Goal: Transaction & Acquisition: Purchase product/service

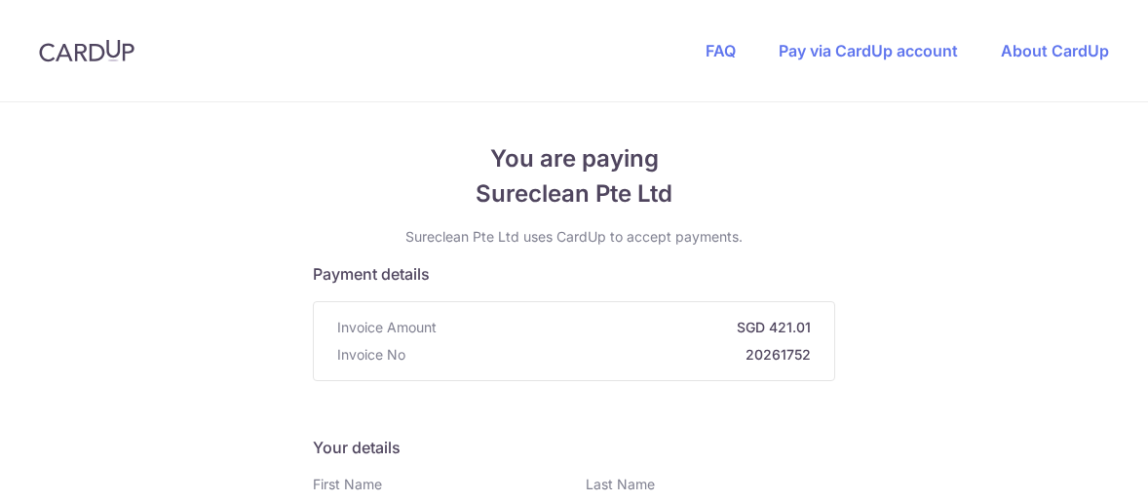
type input "3"
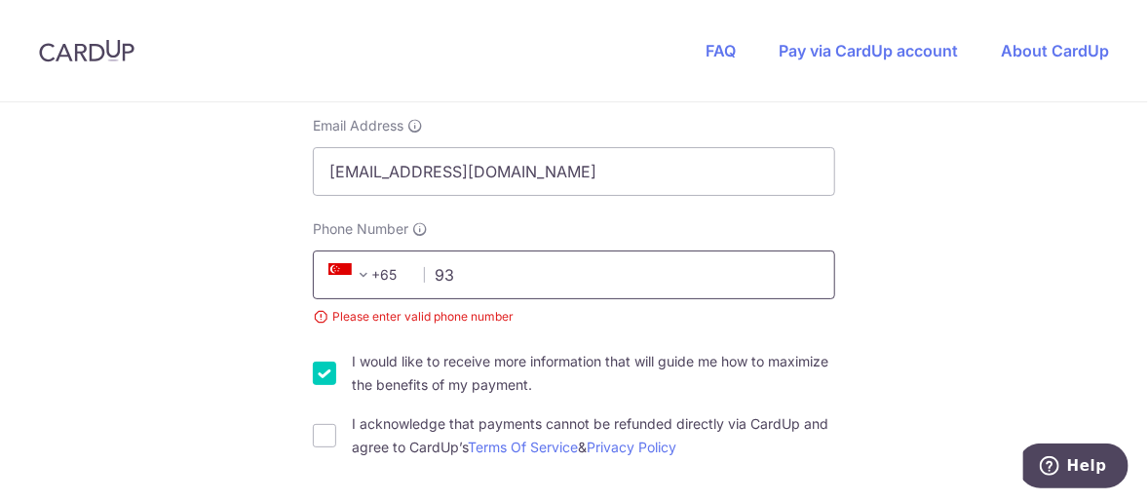
type input "93820820"
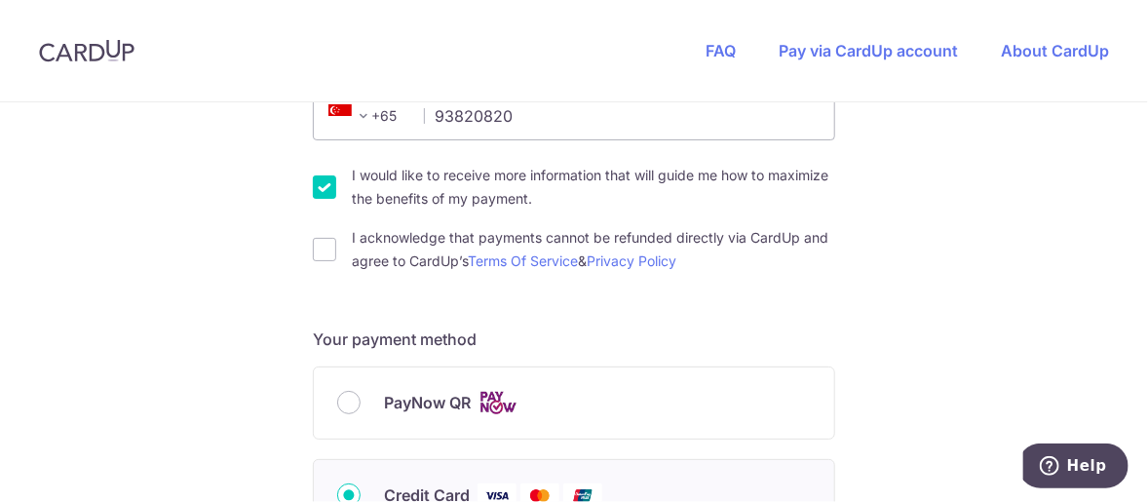
scroll to position [621, 0]
click at [320, 195] on input "I would like to receive more information that will guide me how to maximize the…" at bounding box center [324, 186] width 23 height 23
checkbox input "false"
click at [320, 238] on input "I acknowledge that payments cannot be refunded directly via CardUp and agree to…" at bounding box center [324, 249] width 23 height 23
checkbox input "true"
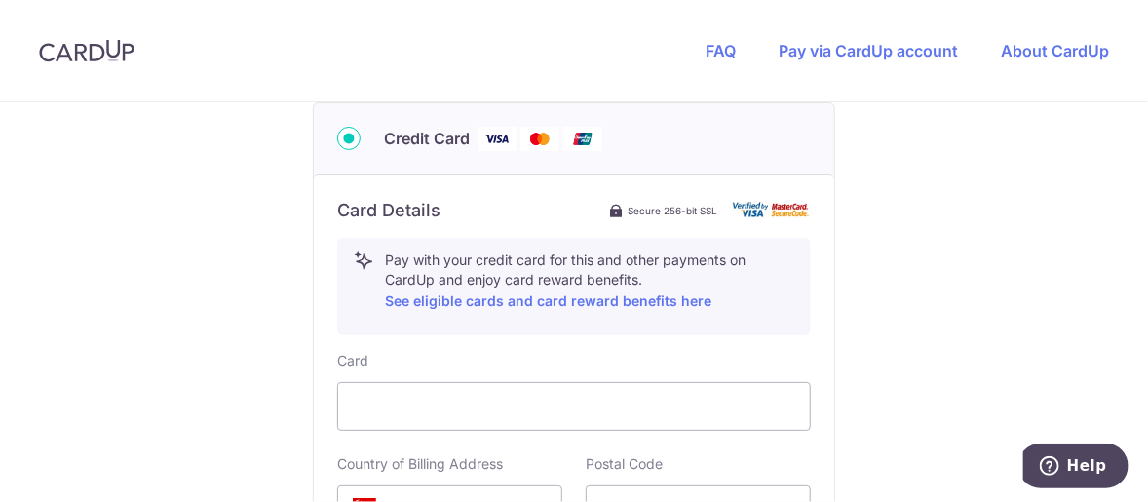
scroll to position [1071, 0]
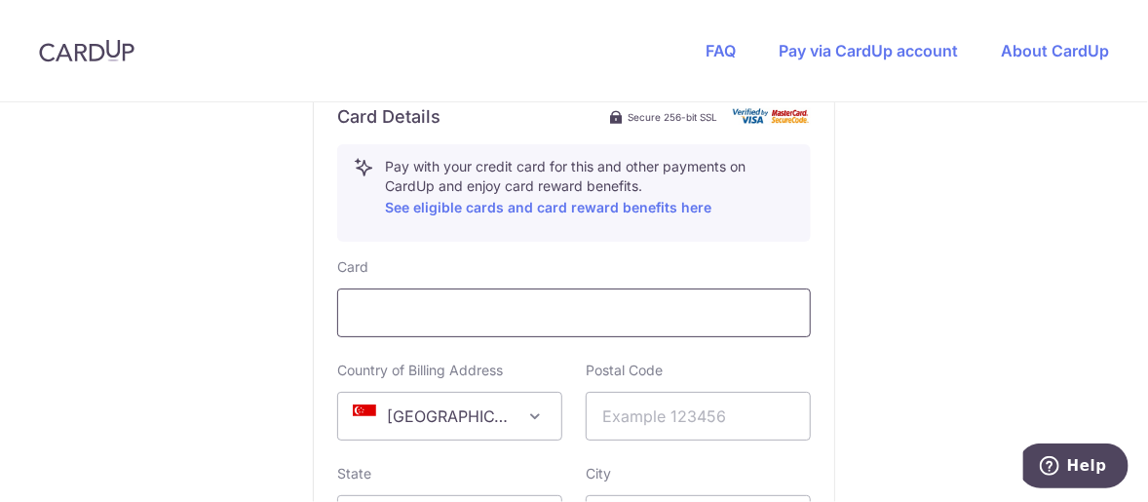
click at [371, 290] on div at bounding box center [574, 312] width 474 height 49
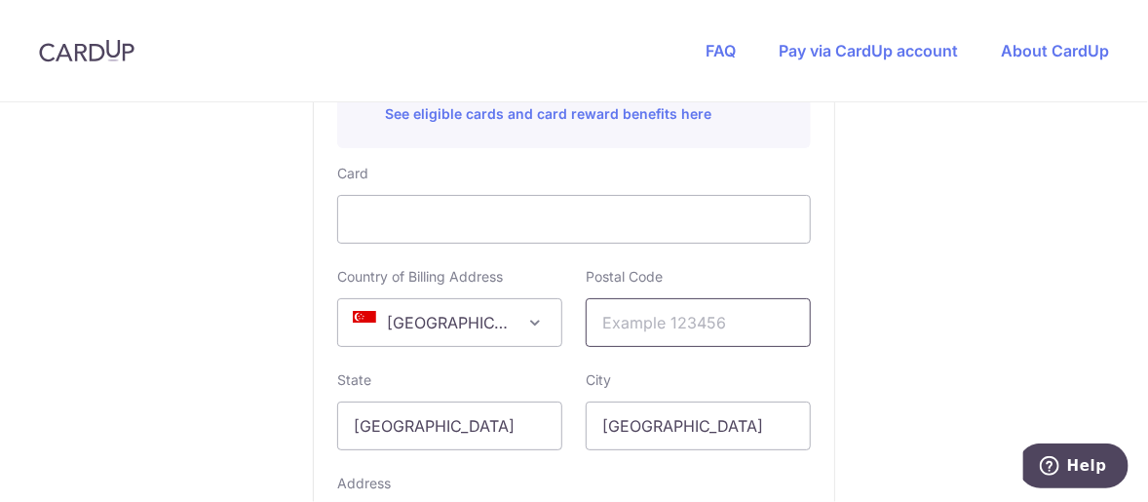
click at [662, 325] on input "text" at bounding box center [698, 322] width 225 height 49
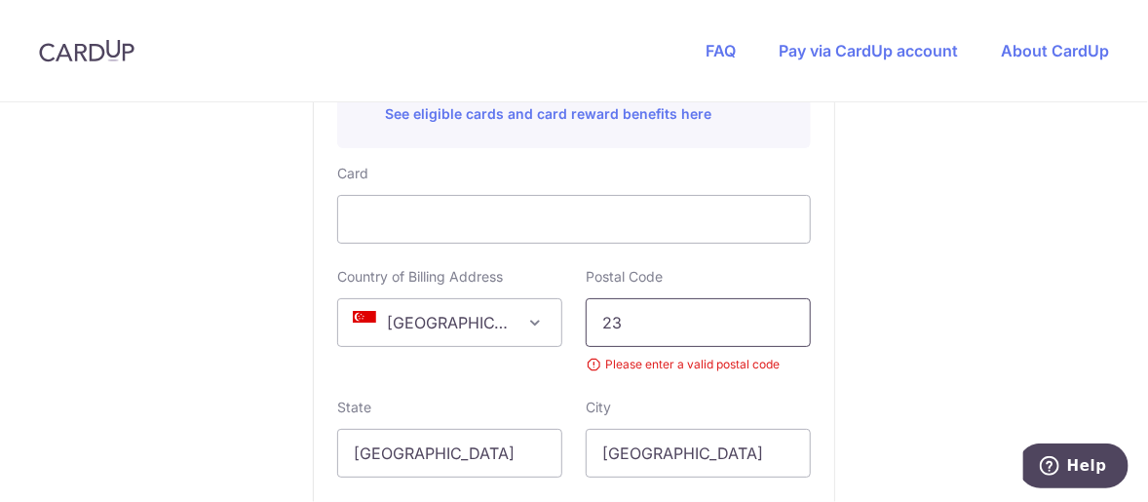
type input "2"
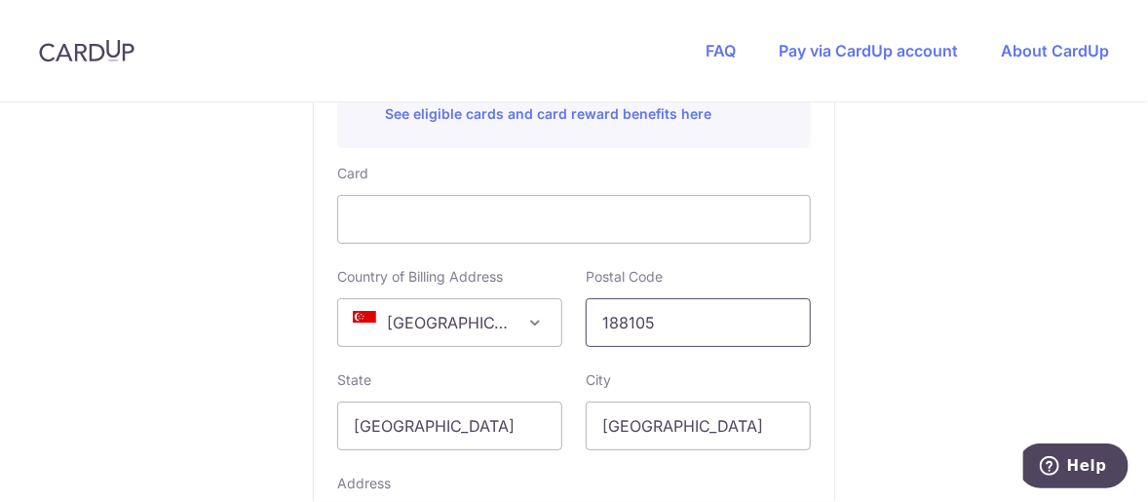
type input "188105"
click at [595, 361] on div "Card Country of Billing Address [GEOGRAPHIC_DATA] [GEOGRAPHIC_DATA] [GEOGRAPHIC…" at bounding box center [574, 395] width 474 height 462
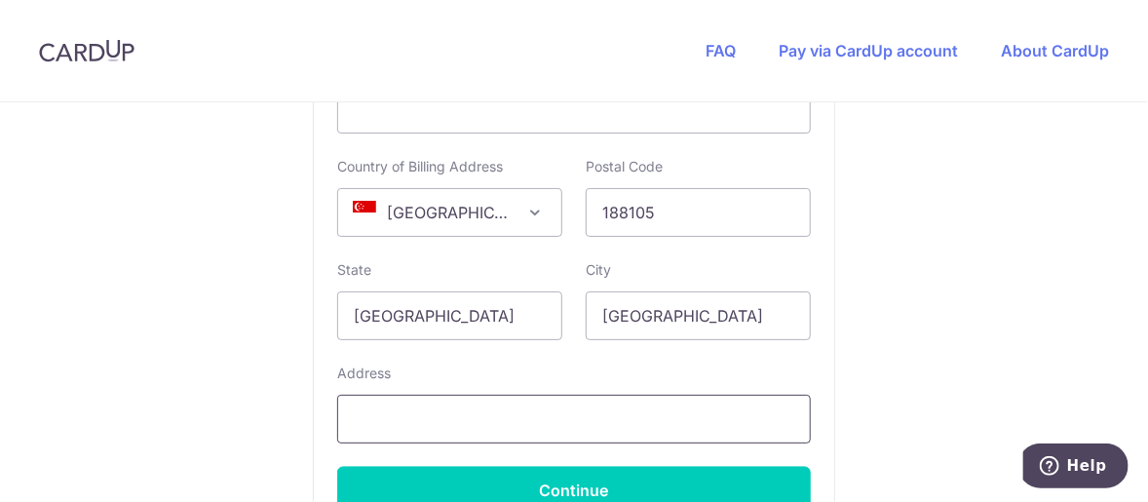
click at [525, 409] on input "text" at bounding box center [574, 419] width 474 height 49
type input "Midtown Modern, [STREET_ADDRESS]"
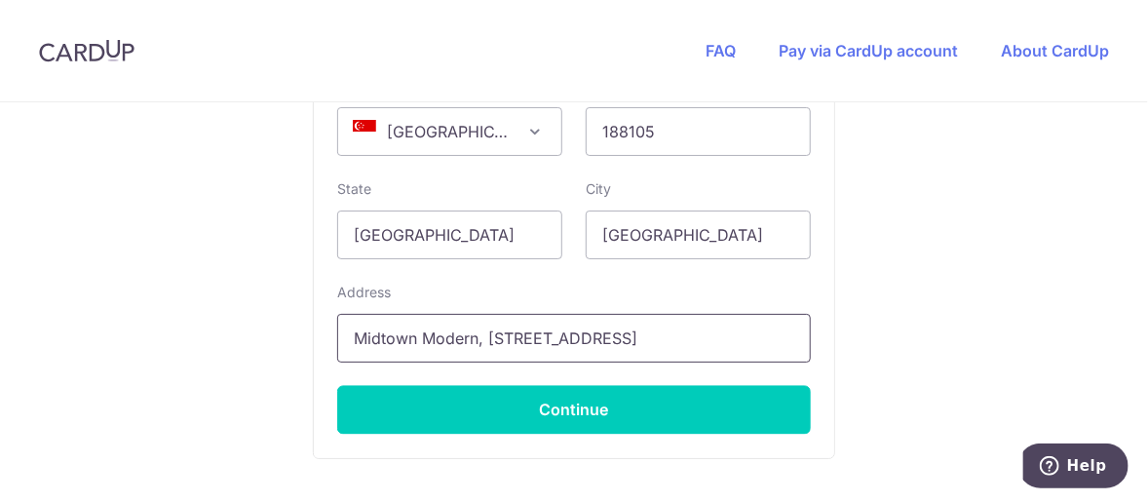
scroll to position [1357, 0]
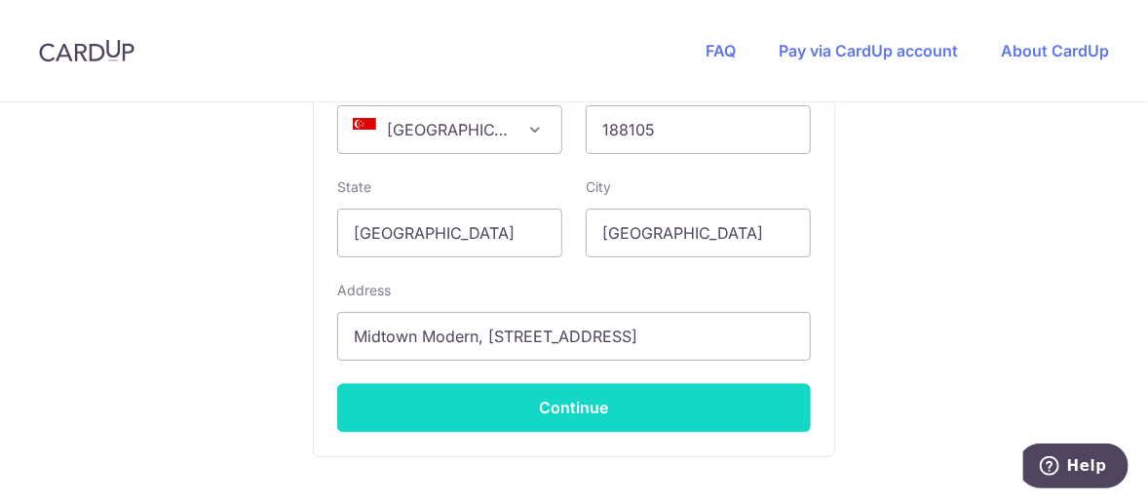
click at [544, 391] on button "Continue" at bounding box center [574, 408] width 474 height 49
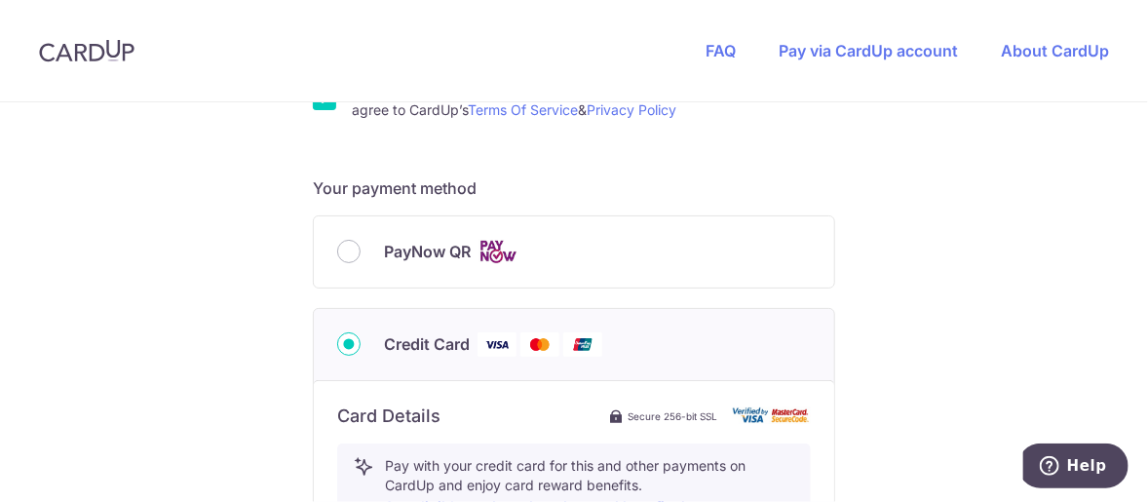
scroll to position [1059, 0]
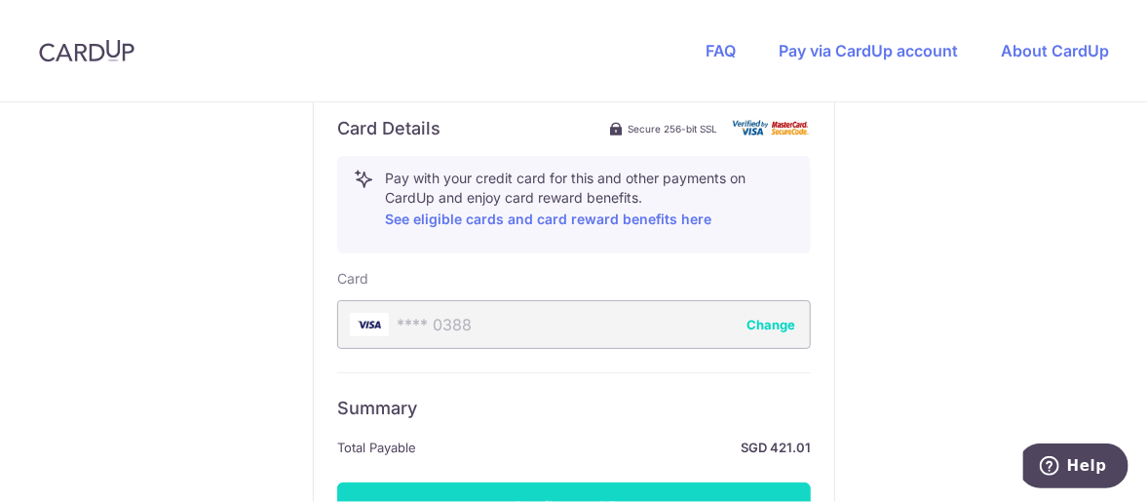
click at [522, 482] on button "Confirm and Pay" at bounding box center [574, 506] width 474 height 49
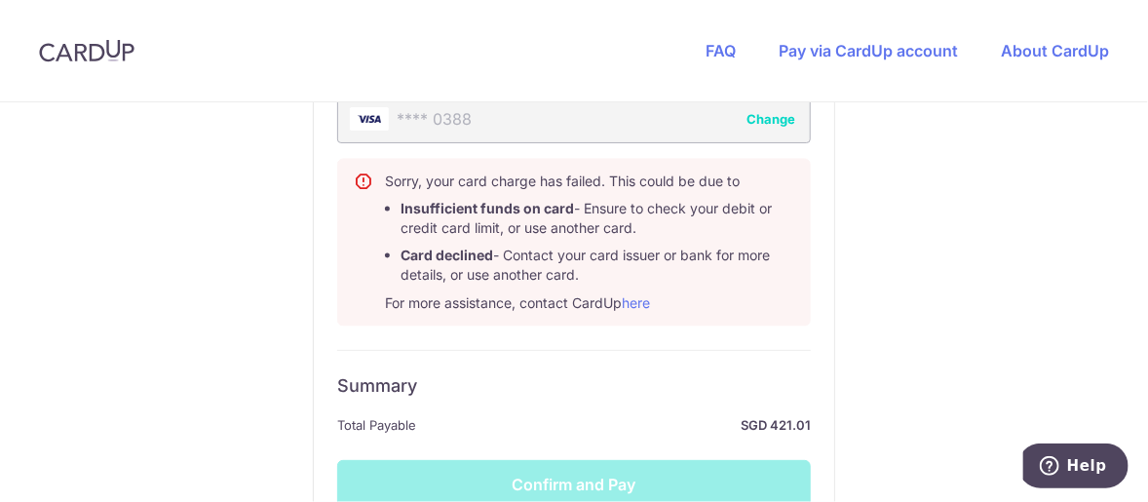
scroll to position [1265, 0]
click at [759, 116] on button "Change" at bounding box center [770, 118] width 49 height 19
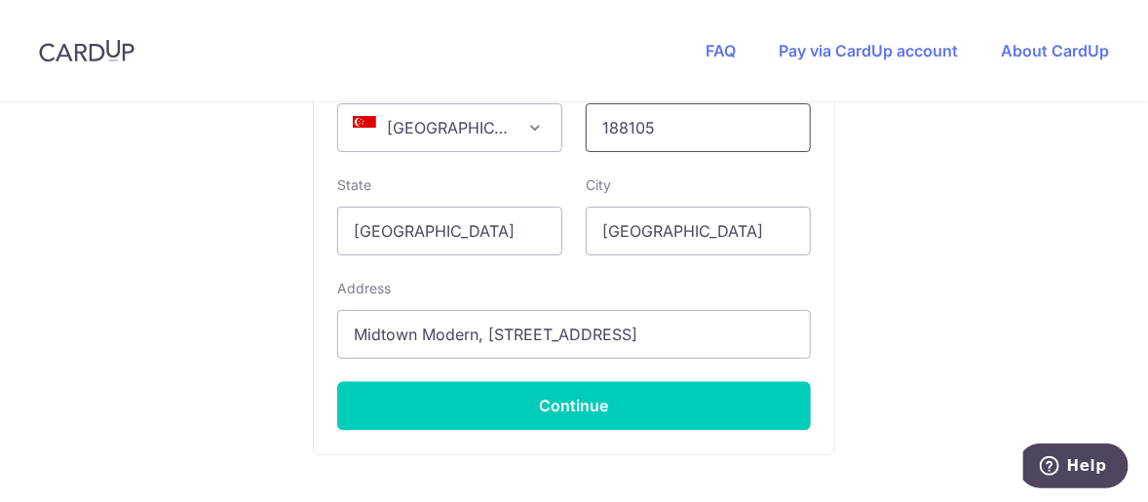
scroll to position [1389, 0]
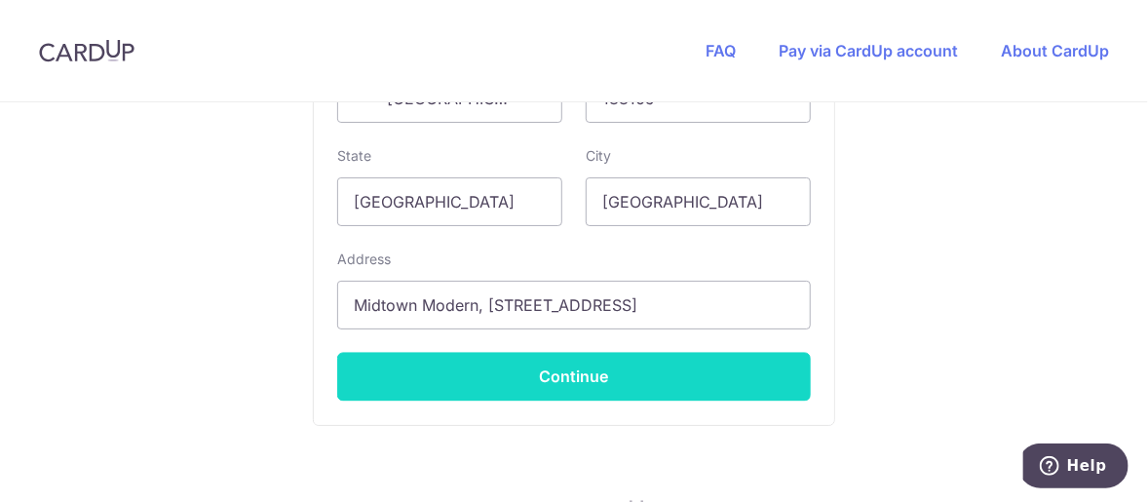
click at [594, 353] on button "Continue" at bounding box center [574, 377] width 474 height 49
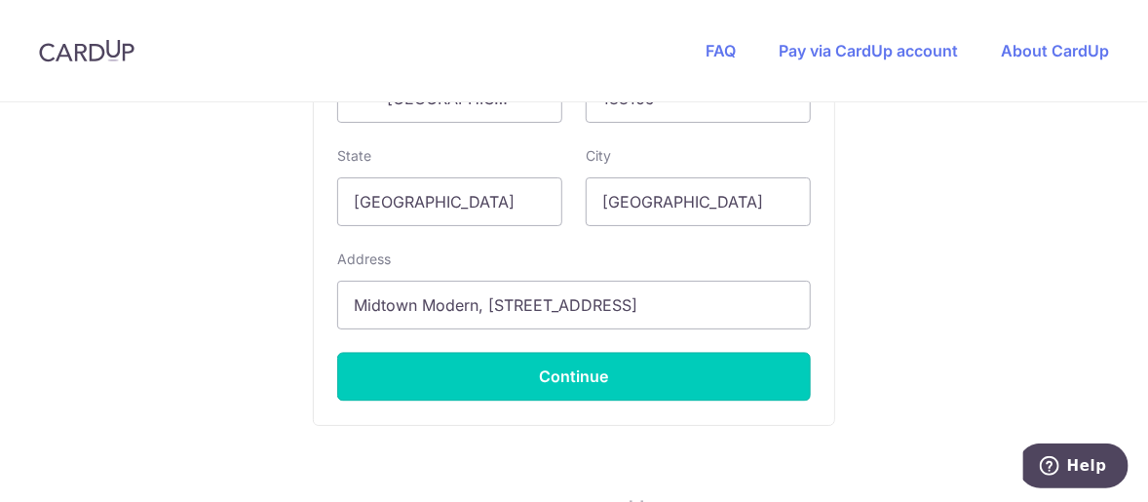
type input "**** 8385"
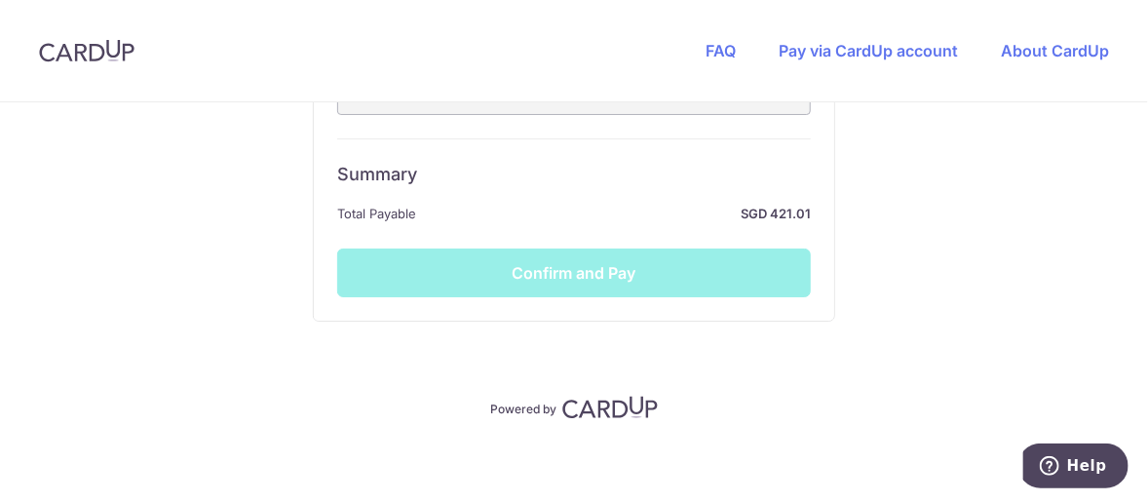
scroll to position [1295, 0]
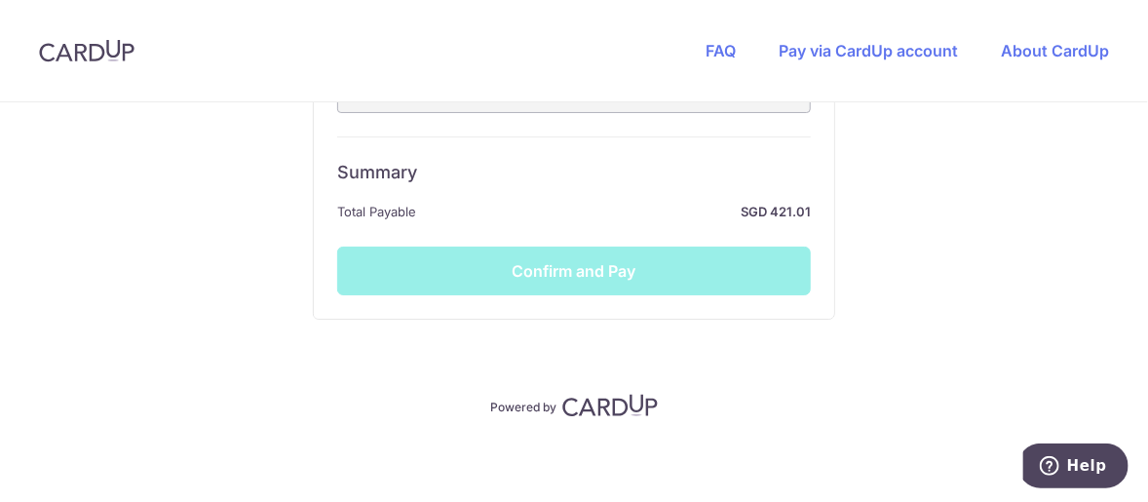
click at [434, 284] on div "Summary Total Payable SGD 421.01 Confirm and Pay" at bounding box center [574, 215] width 474 height 159
drag, startPoint x: 487, startPoint y: 273, endPoint x: 755, endPoint y: 374, distance: 286.5
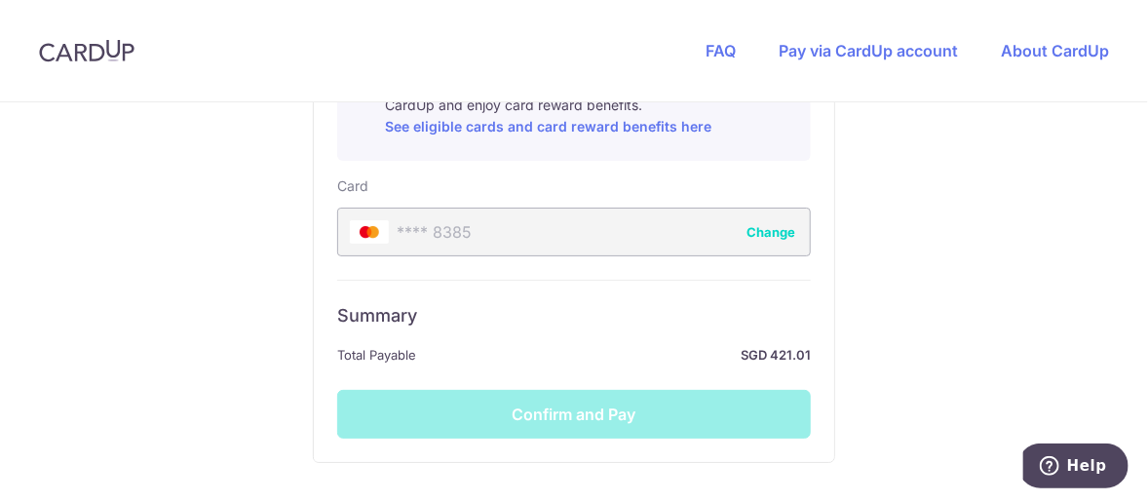
scroll to position [1147, 0]
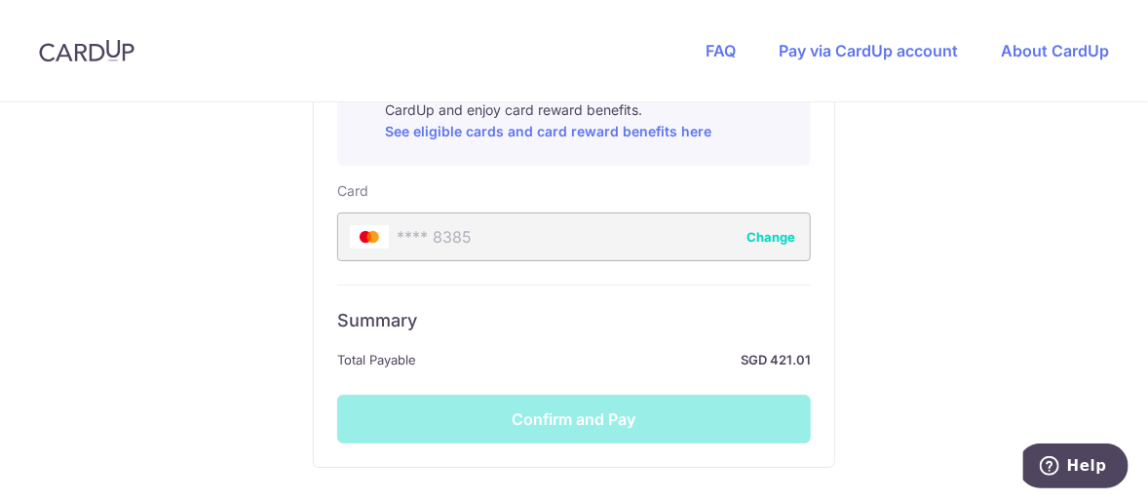
click at [746, 401] on div "Summary Total Payable SGD 421.01 Confirm and Pay" at bounding box center [574, 364] width 474 height 159
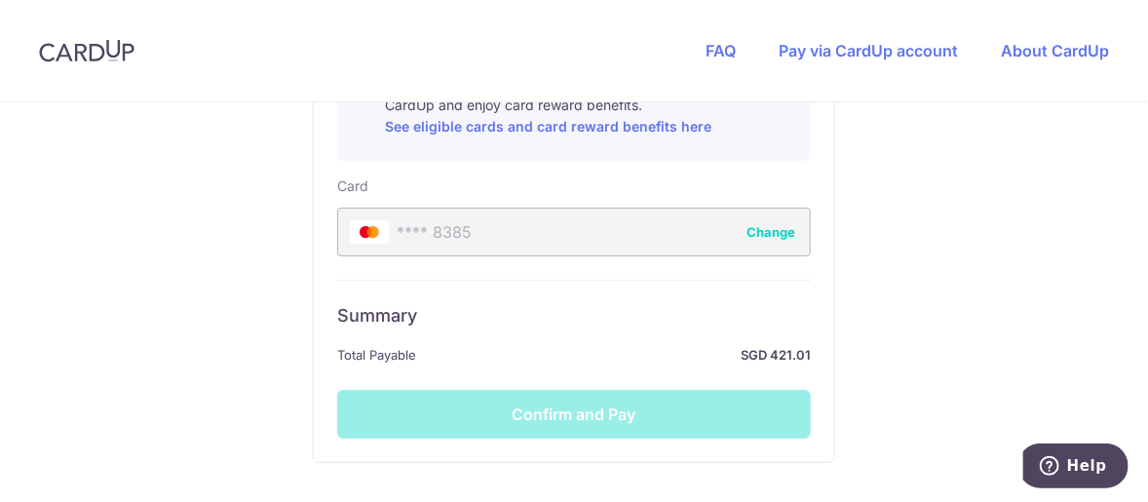
scroll to position [1155, 0]
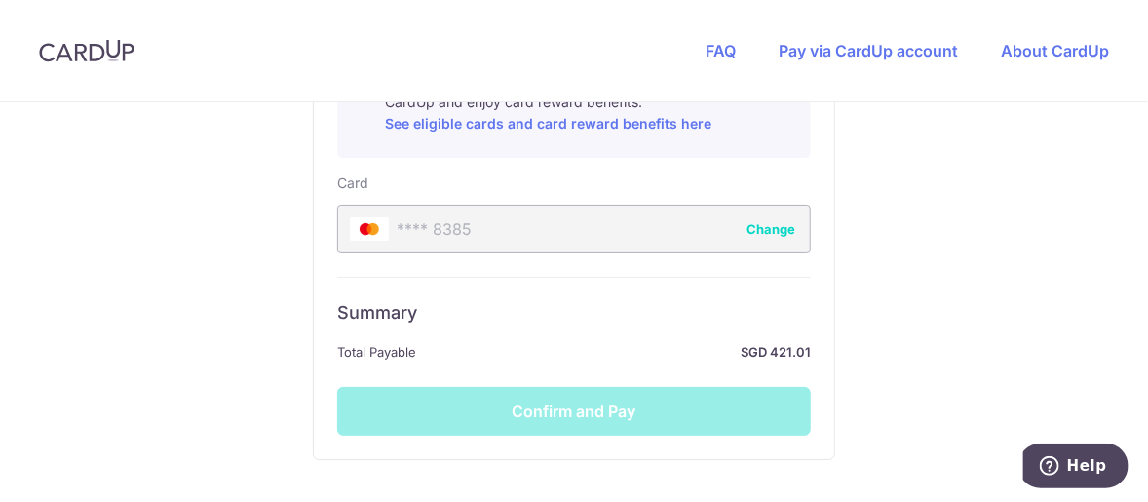
click at [747, 386] on div "Summary Total Payable SGD 421.01 Confirm and Pay" at bounding box center [574, 356] width 474 height 159
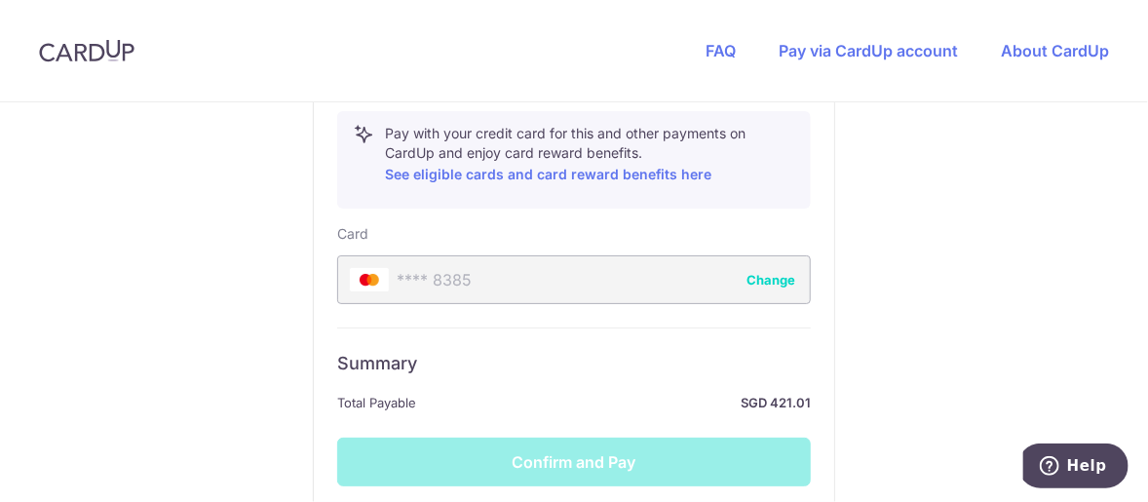
click at [771, 270] on button "Change" at bounding box center [770, 279] width 49 height 19
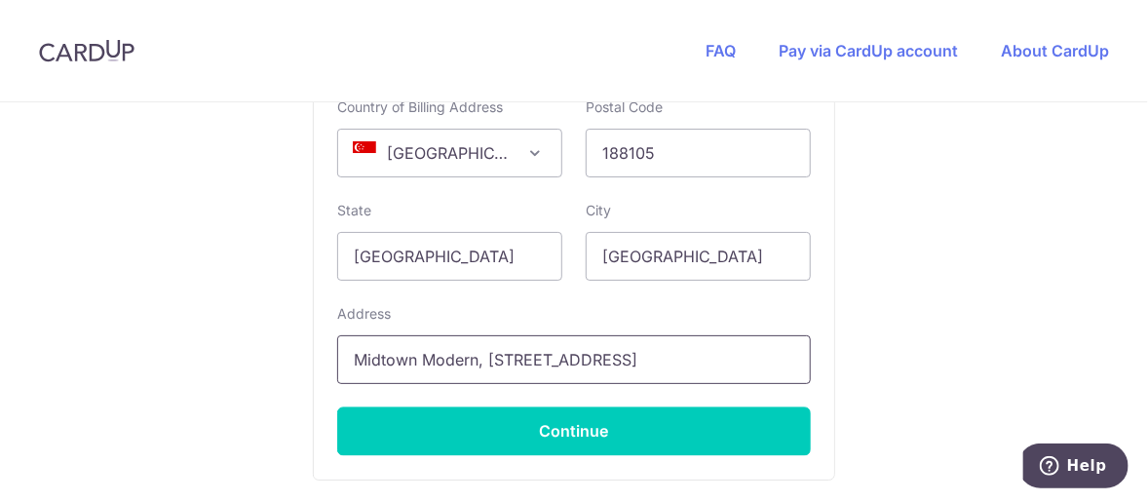
scroll to position [1334, 0]
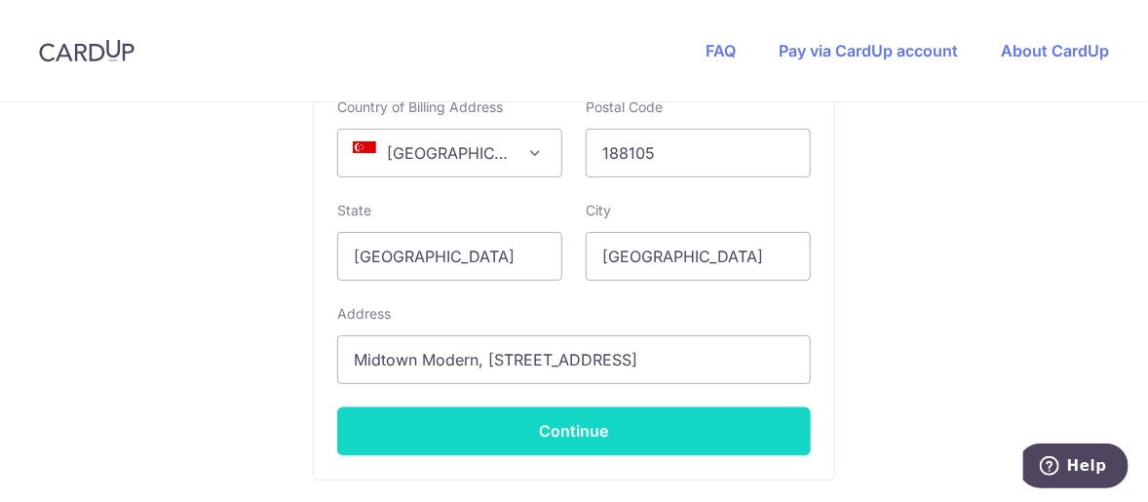
click at [719, 422] on button "Continue" at bounding box center [574, 431] width 474 height 49
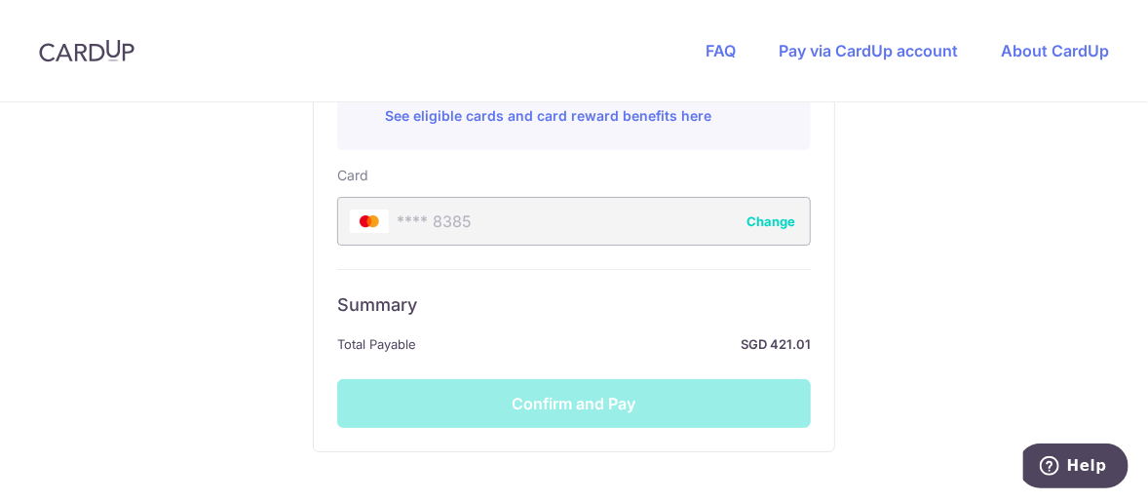
scroll to position [1295, 0]
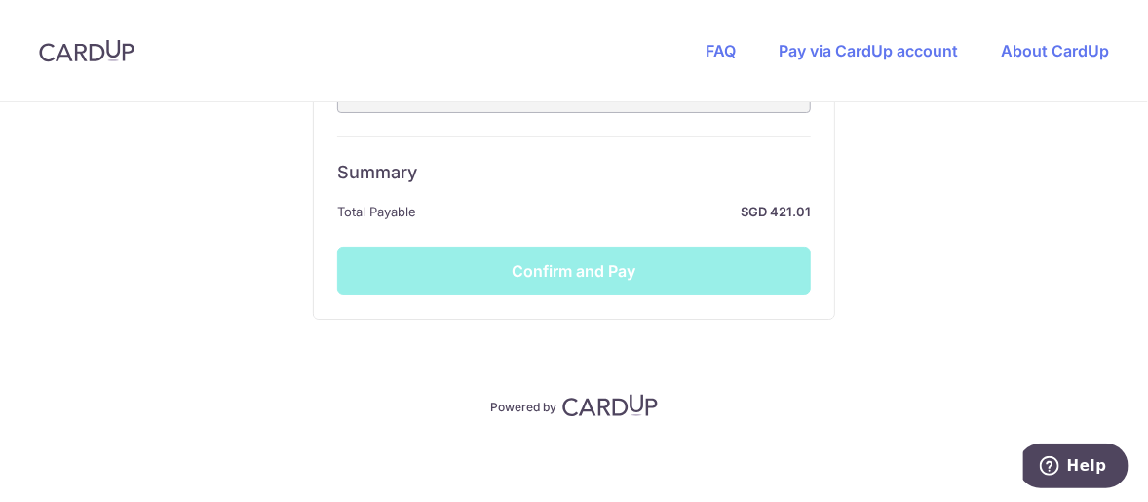
click at [701, 250] on div "Summary Total Payable SGD 421.01 Confirm and Pay" at bounding box center [574, 215] width 474 height 159
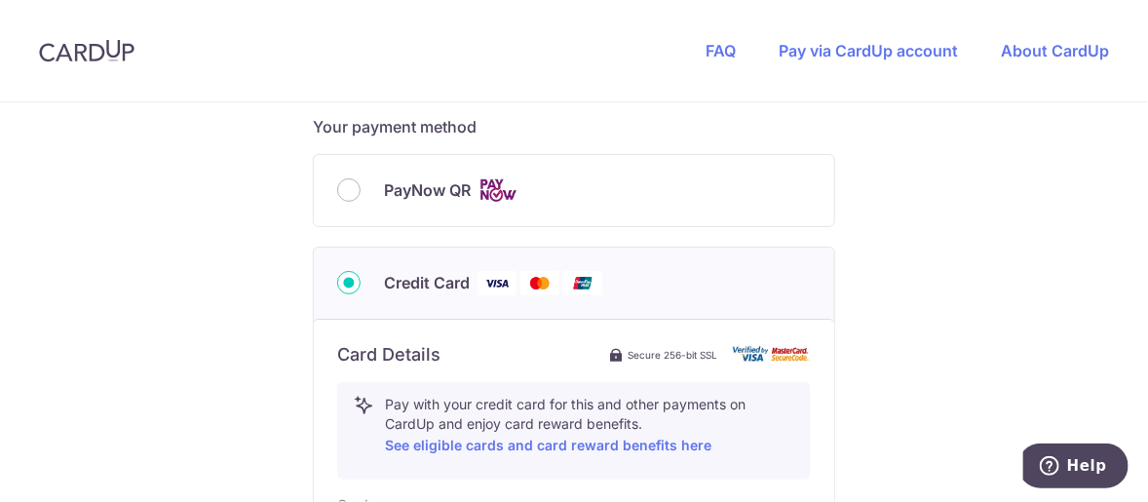
scroll to position [830, 0]
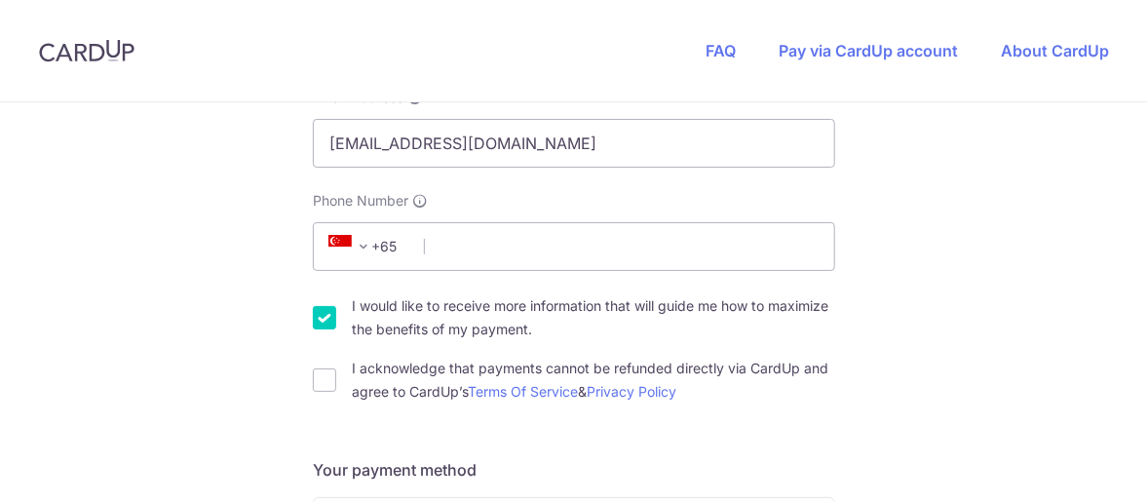
scroll to position [491, 0]
click at [488, 240] on input "Phone Number" at bounding box center [574, 245] width 522 height 49
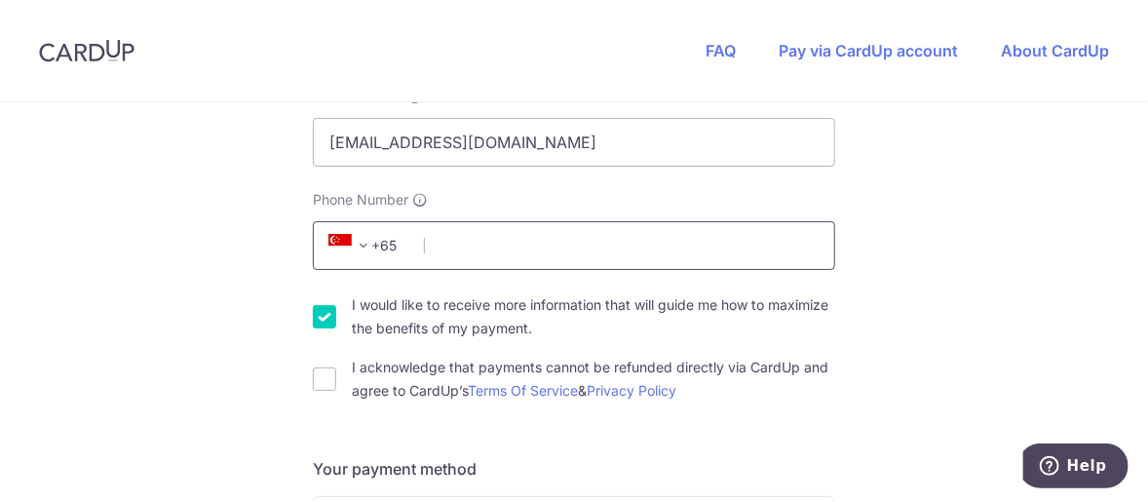
type input "93820820"
type input "188105"
type input "Midtown Modern, [STREET_ADDRESS]"
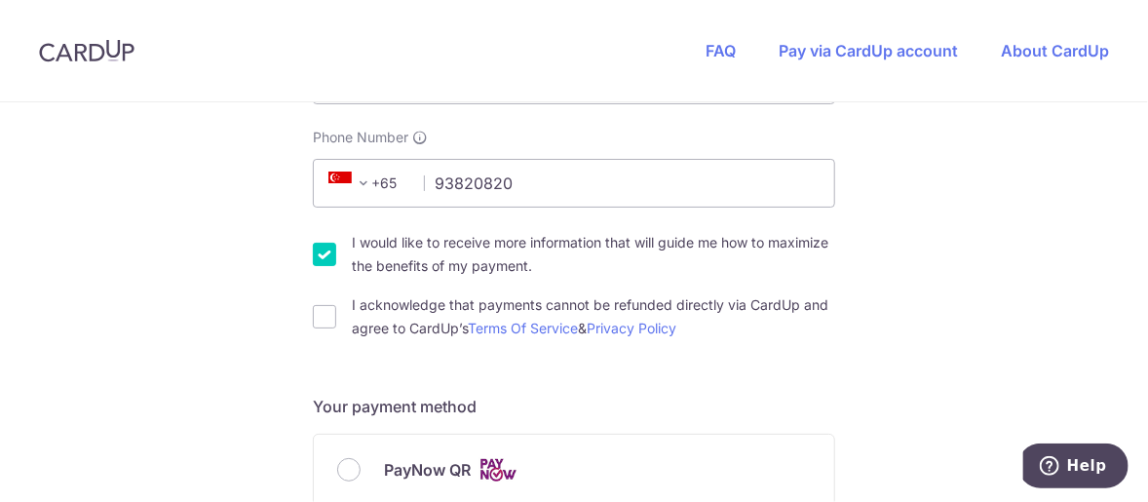
scroll to position [547, 0]
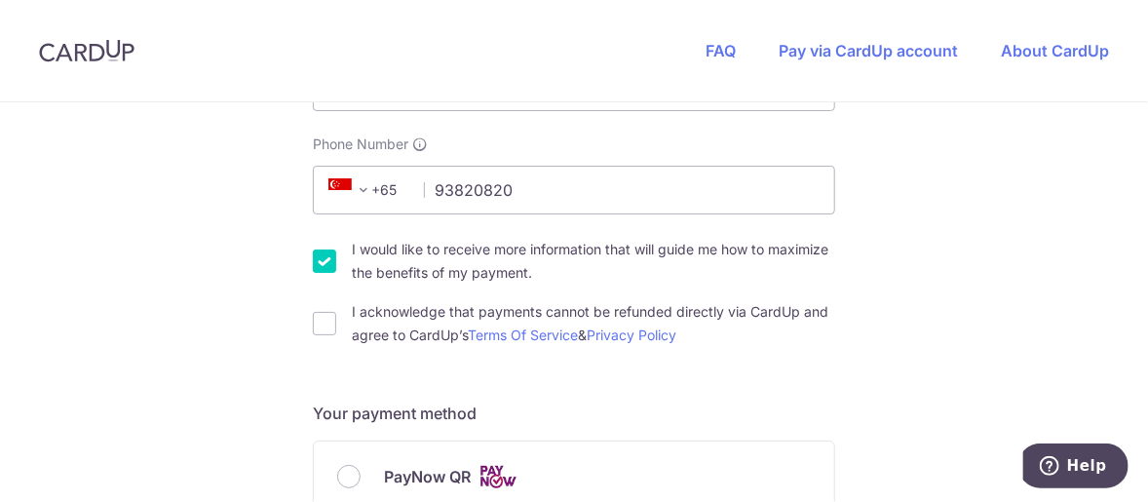
click at [327, 308] on div "I acknowledge that payments cannot be refunded directly via CardUp and agree to…" at bounding box center [574, 323] width 522 height 47
click at [314, 263] on input "I would like to receive more information that will guide me how to maximize the…" at bounding box center [324, 260] width 23 height 23
checkbox input "false"
click at [313, 325] on input "I acknowledge that payments cannot be refunded directly via CardUp and agree to…" at bounding box center [324, 323] width 23 height 23
checkbox input "true"
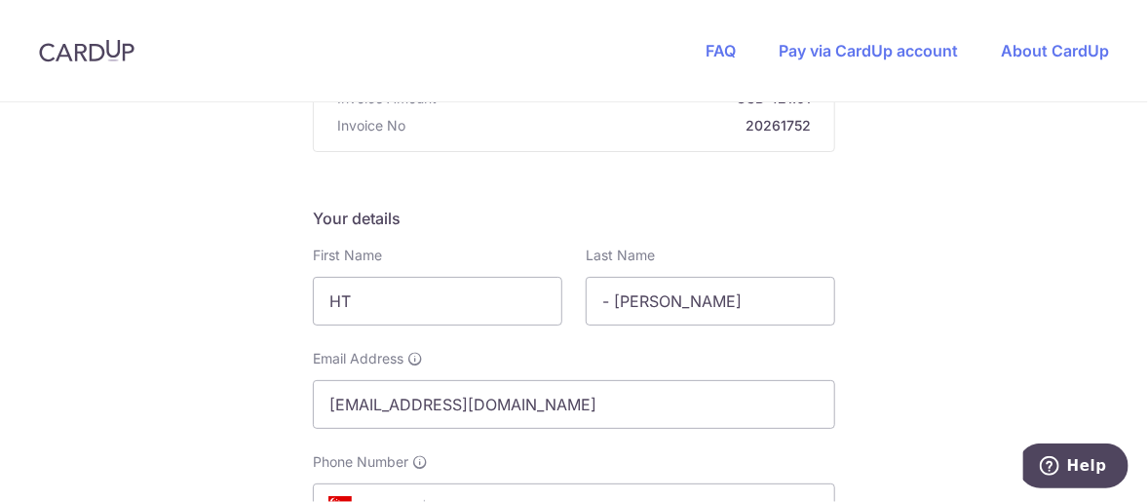
scroll to position [230, 0]
click at [361, 301] on input "HT" at bounding box center [437, 300] width 249 height 49
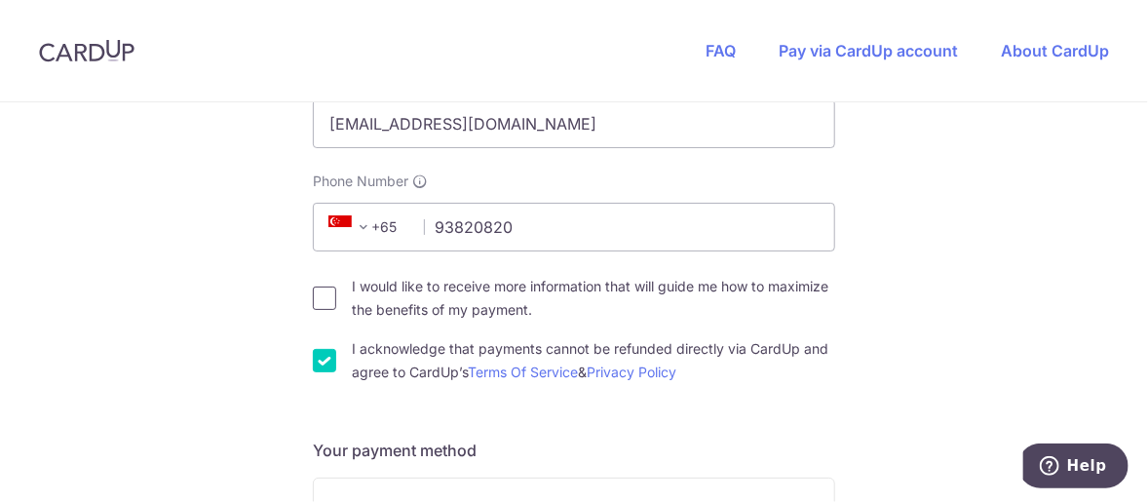
click at [313, 287] on input "I would like to receive more information that will guide me how to maximize the…" at bounding box center [324, 297] width 23 height 23
checkbox input "true"
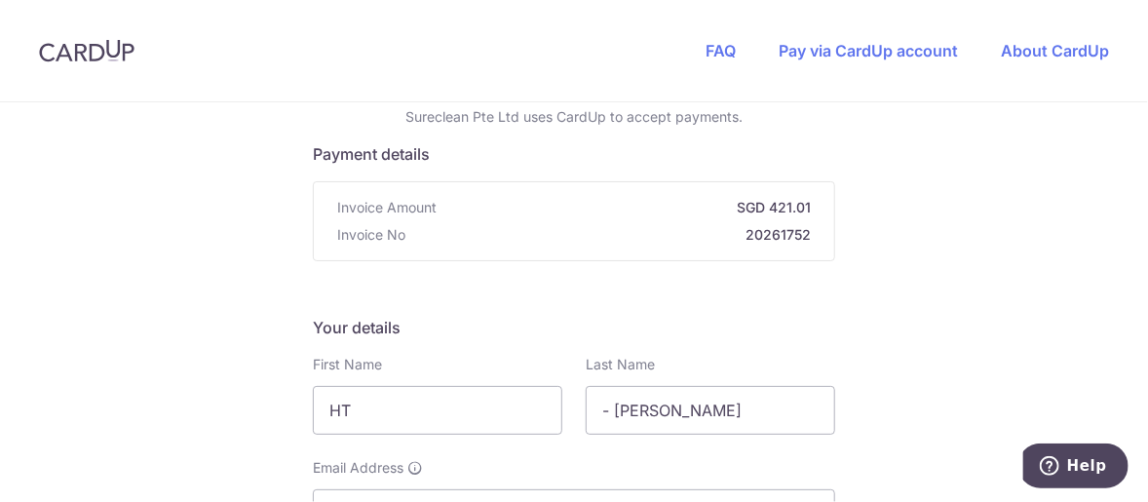
scroll to position [82, 0]
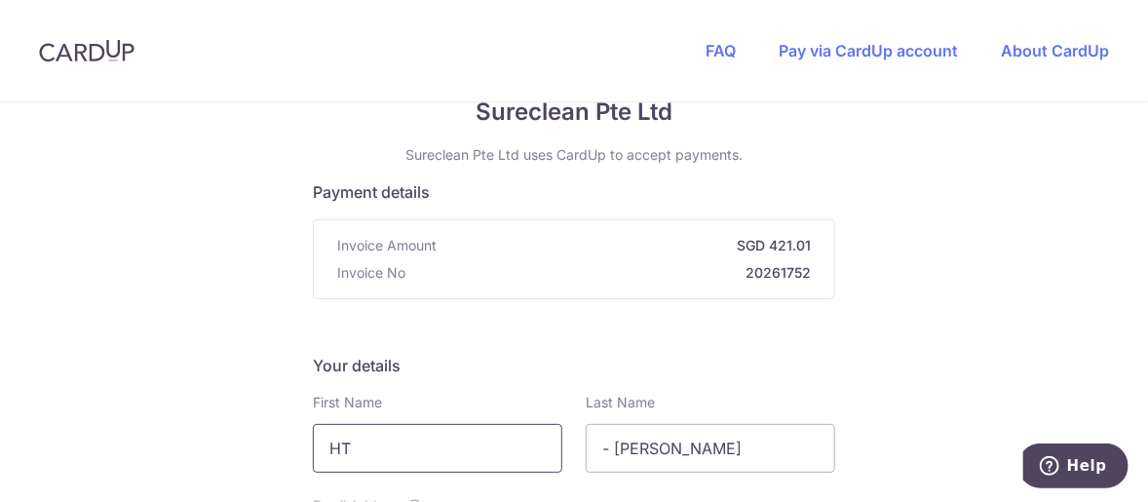
click at [362, 449] on input "HT" at bounding box center [437, 448] width 249 height 49
type input "Nicki"
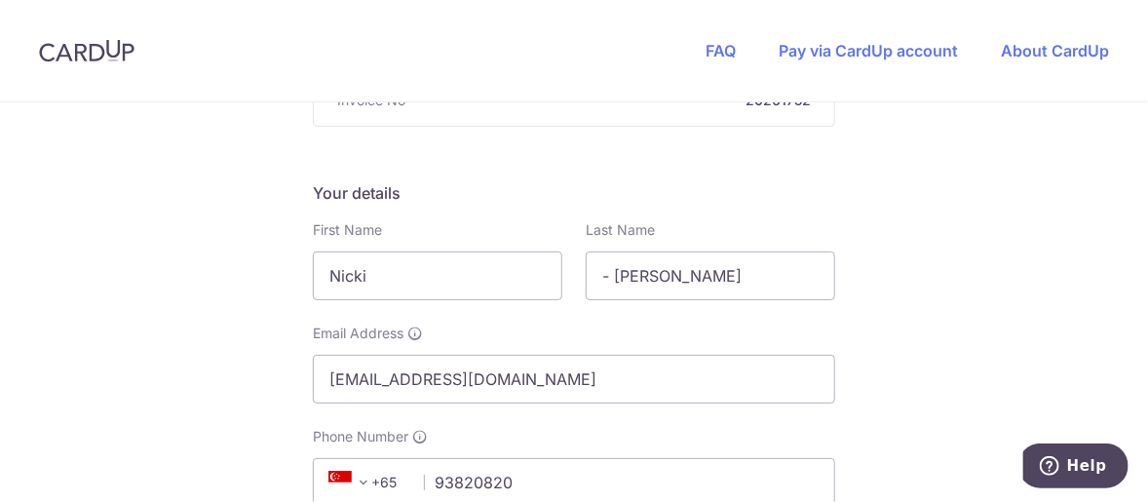
scroll to position [255, 0]
click at [647, 282] on input "- [PERSON_NAME]" at bounding box center [710, 274] width 249 height 49
type input "Chua"
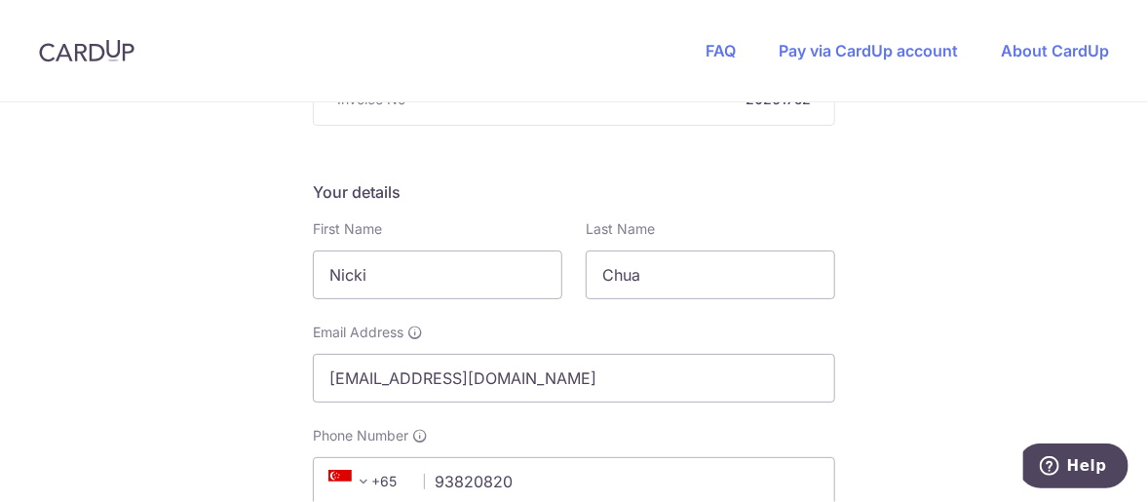
click at [577, 329] on div "Email Address nickicjy@gmail.com" at bounding box center [574, 363] width 522 height 80
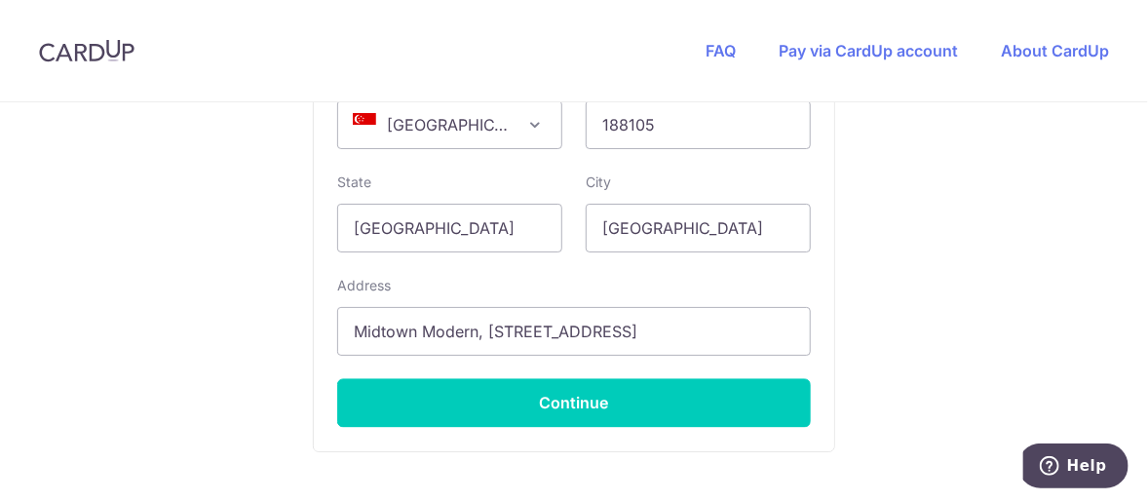
scroll to position [1370, 0]
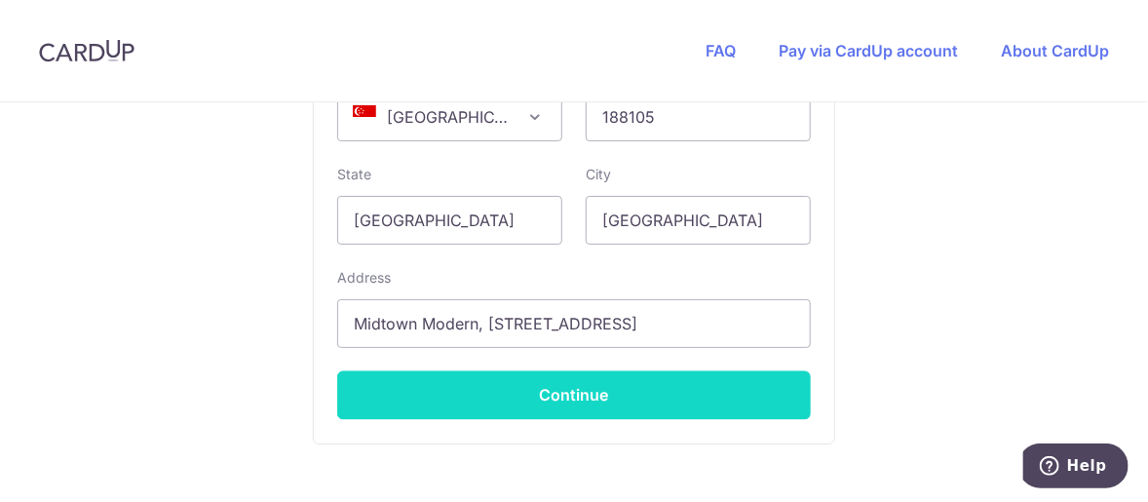
click at [522, 394] on button "Continue" at bounding box center [574, 395] width 474 height 49
type input "**** 8385"
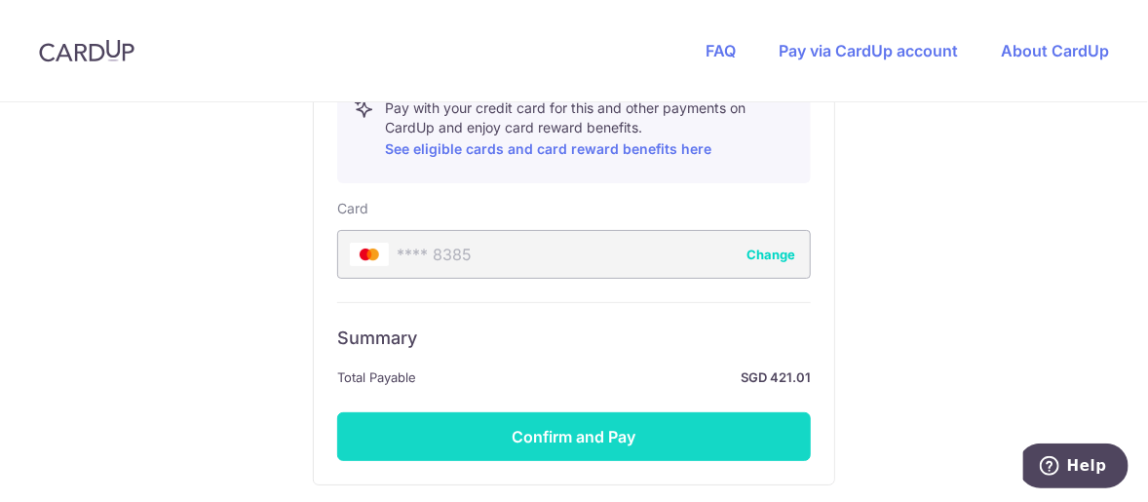
click at [494, 434] on button "Confirm and Pay" at bounding box center [574, 436] width 474 height 49
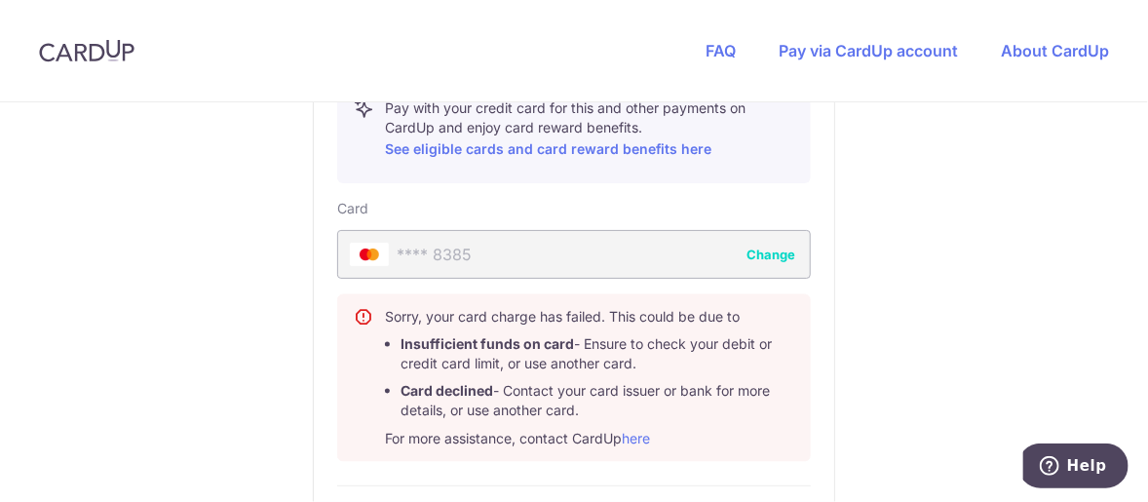
drag, startPoint x: 736, startPoint y: 292, endPoint x: 748, endPoint y: 283, distance: 16.0
drag, startPoint x: 748, startPoint y: 283, endPoint x: 601, endPoint y: 314, distance: 150.4
click at [601, 314] on div "Sorry, your card charge has failed. This could be due to Insufficient funds on …" at bounding box center [589, 378] width 409 height 142
click at [783, 258] on button "Change" at bounding box center [770, 254] width 49 height 19
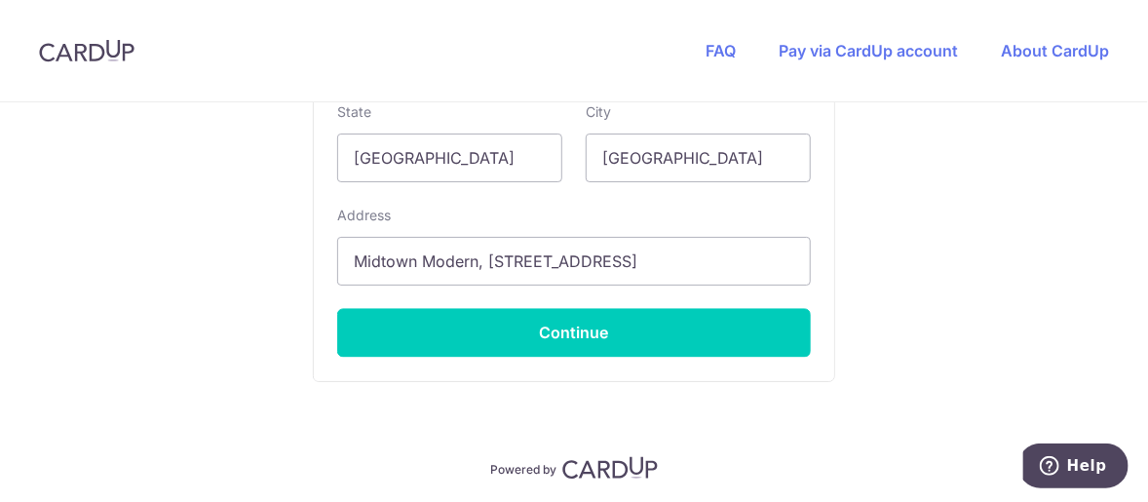
scroll to position [1496, 0]
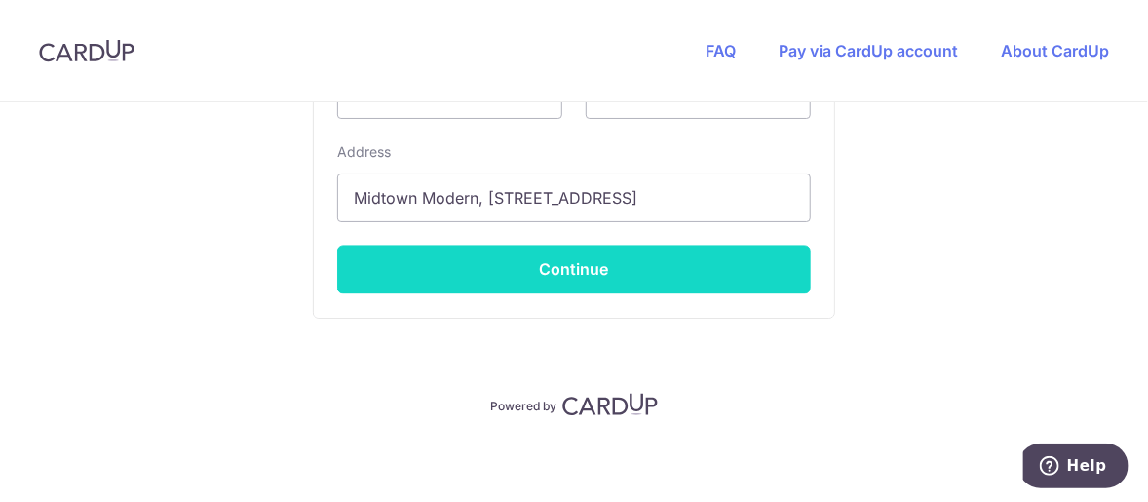
click at [705, 255] on button "Continue" at bounding box center [574, 270] width 474 height 49
click at [690, 264] on button "Continue" at bounding box center [574, 270] width 474 height 49
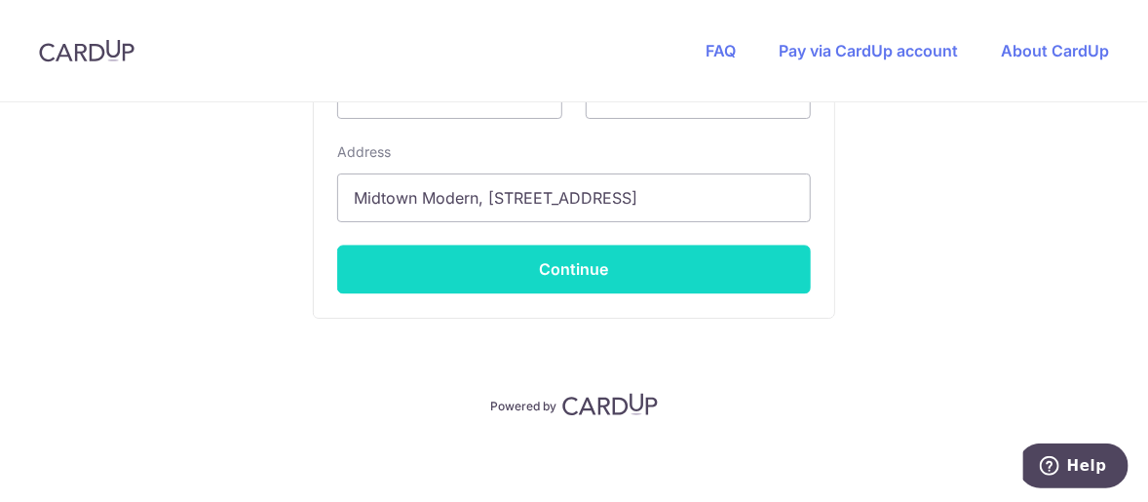
click at [690, 264] on button "Continue" at bounding box center [574, 270] width 474 height 49
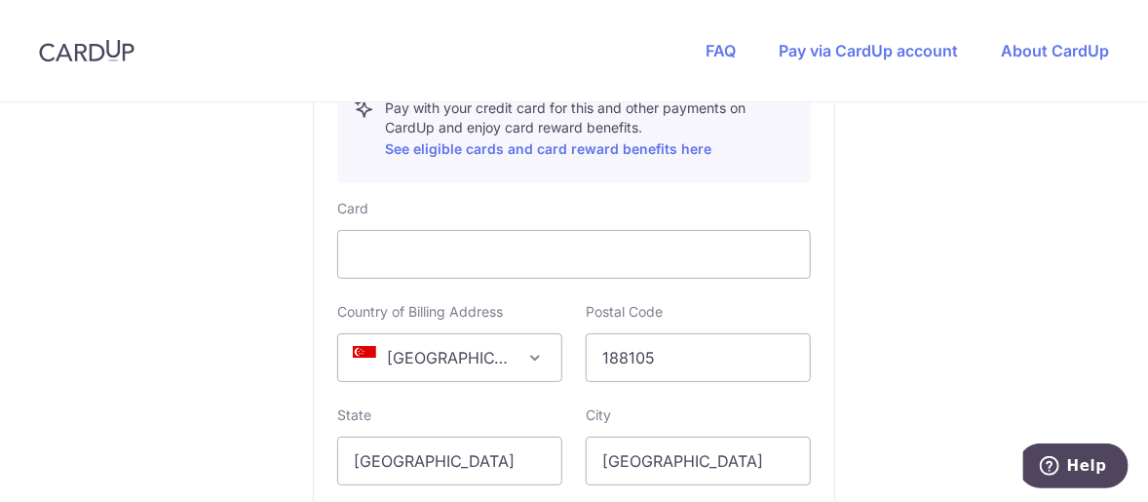
click at [0, 0] on div "**** 8385 Change" at bounding box center [0, 0] width 0 height 0
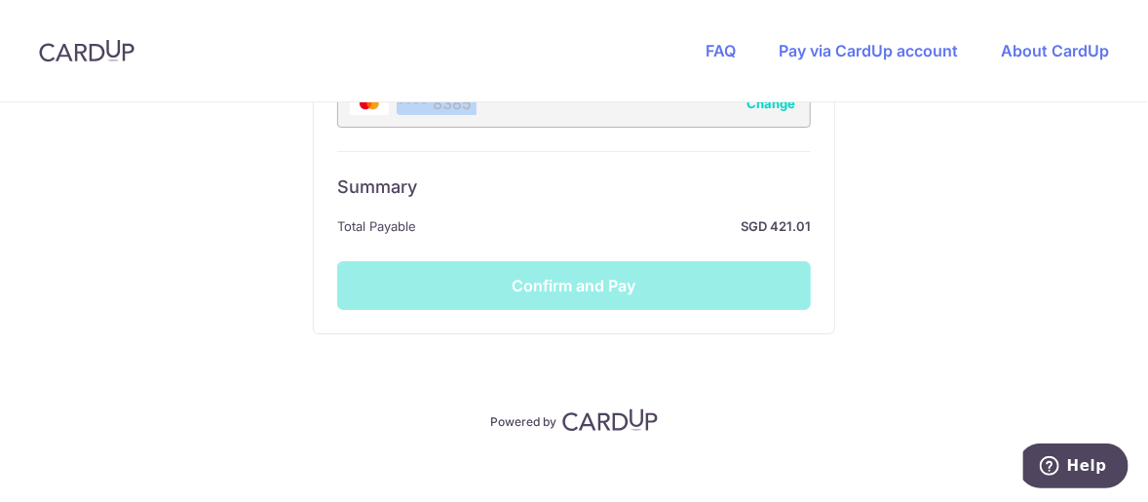
scroll to position [1295, 0]
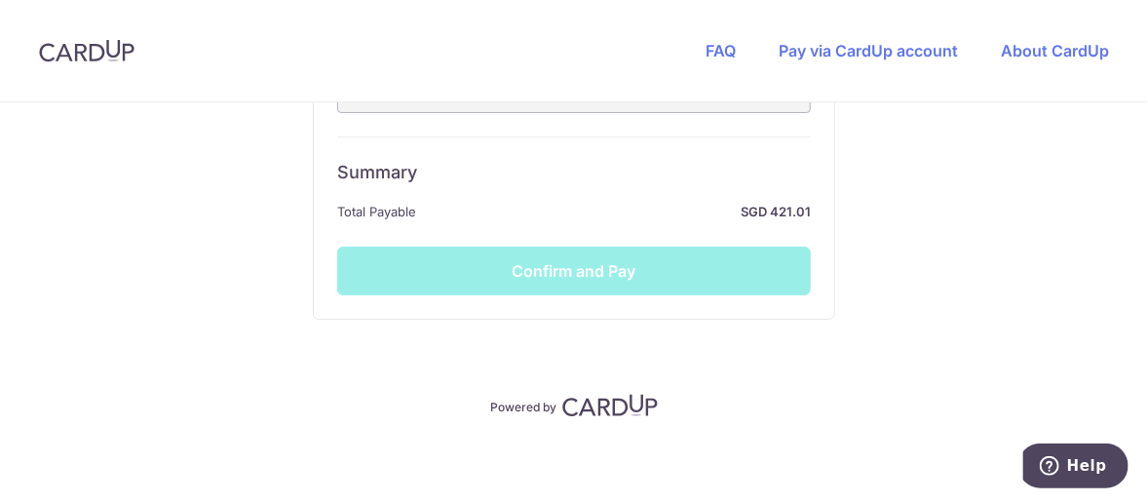
click at [690, 264] on div "Summary Total Payable SGD 421.01 Confirm and Pay" at bounding box center [574, 215] width 474 height 159
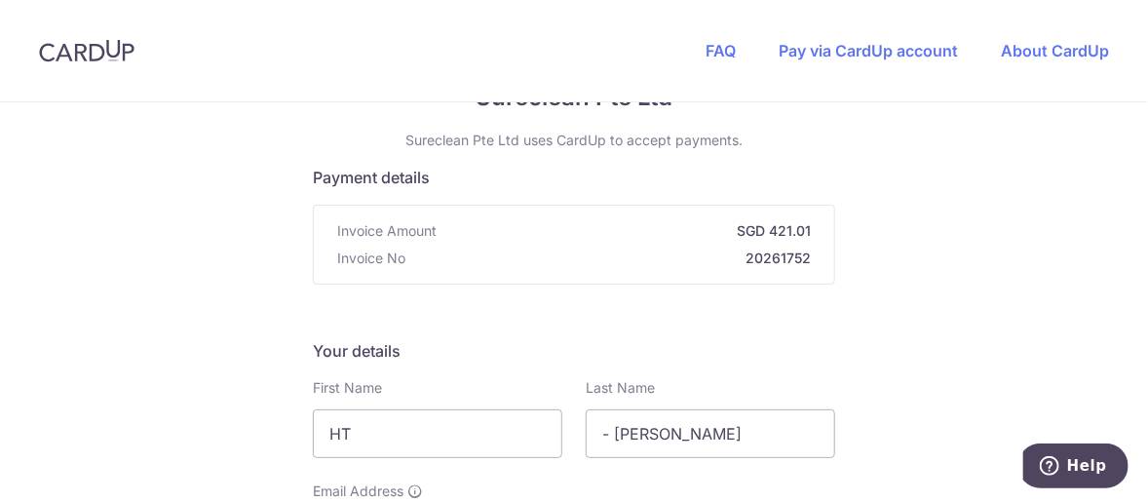
scroll to position [389, 0]
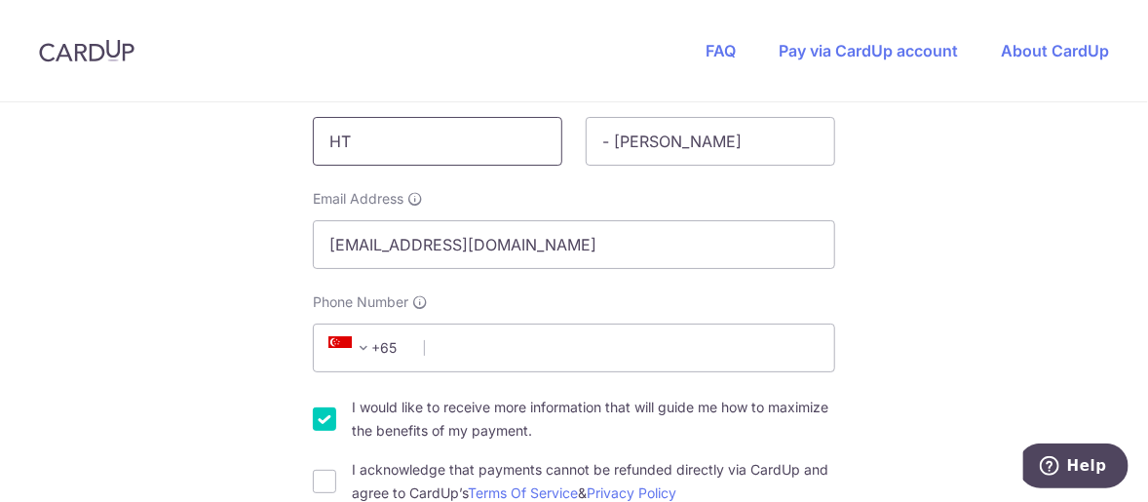
click at [380, 143] on input "HT" at bounding box center [437, 141] width 249 height 49
type input "Nicki"
type input "Chua"
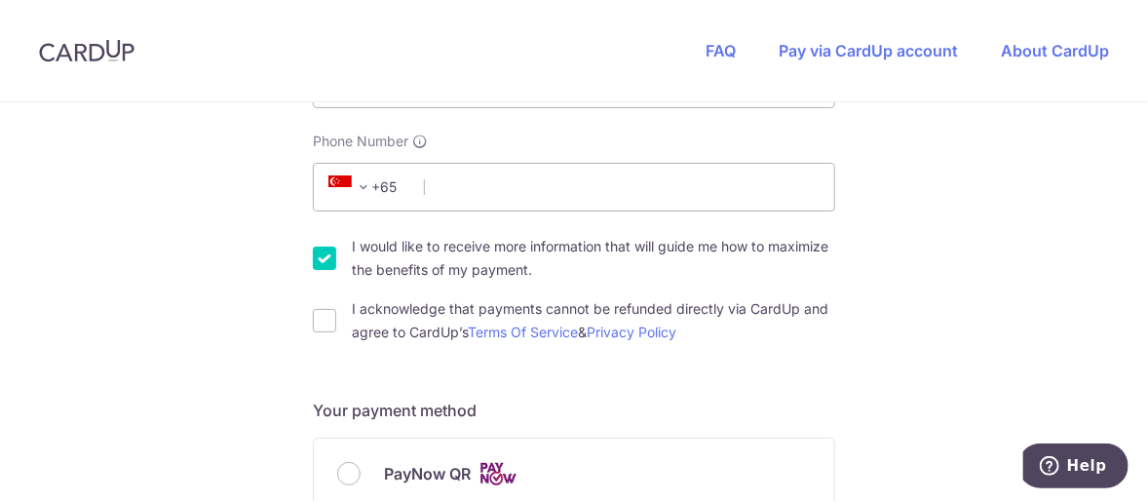
scroll to position [681, 0]
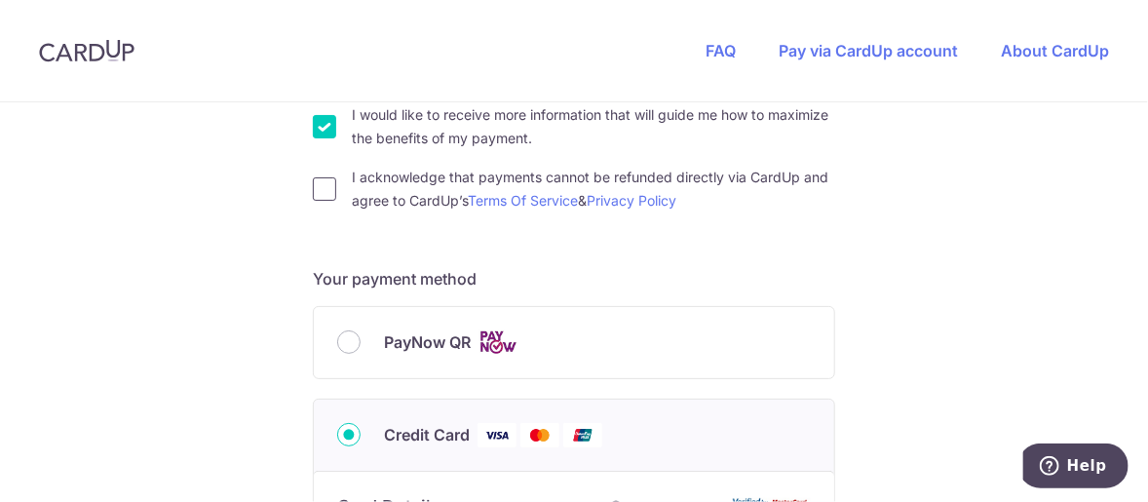
click at [328, 186] on input "I acknowledge that payments cannot be refunded directly via CardUp and agree to…" at bounding box center [324, 188] width 23 height 23
checkbox input "true"
click at [325, 123] on input "I would like to receive more information that will guide me how to maximize the…" at bounding box center [324, 126] width 23 height 23
checkbox input "false"
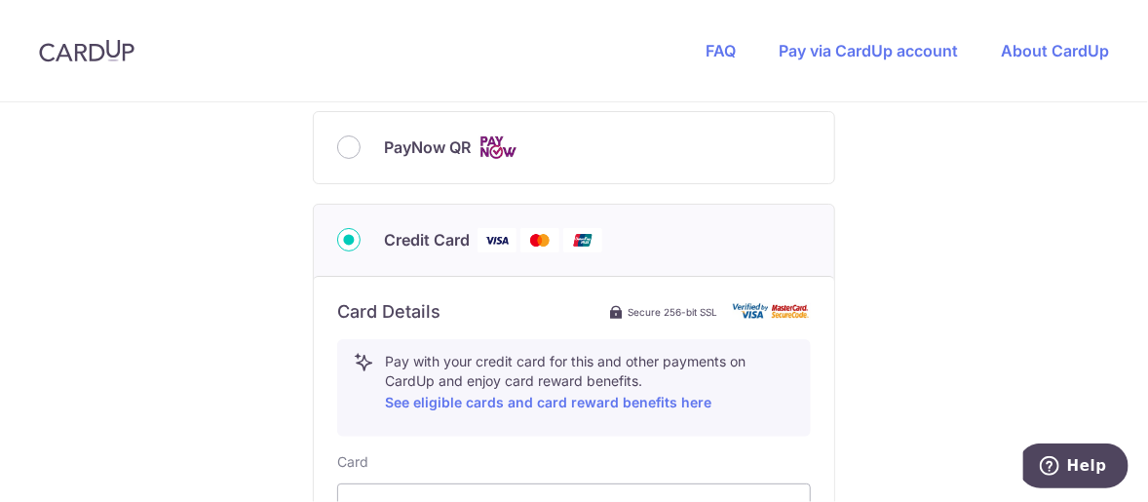
scroll to position [1071, 0]
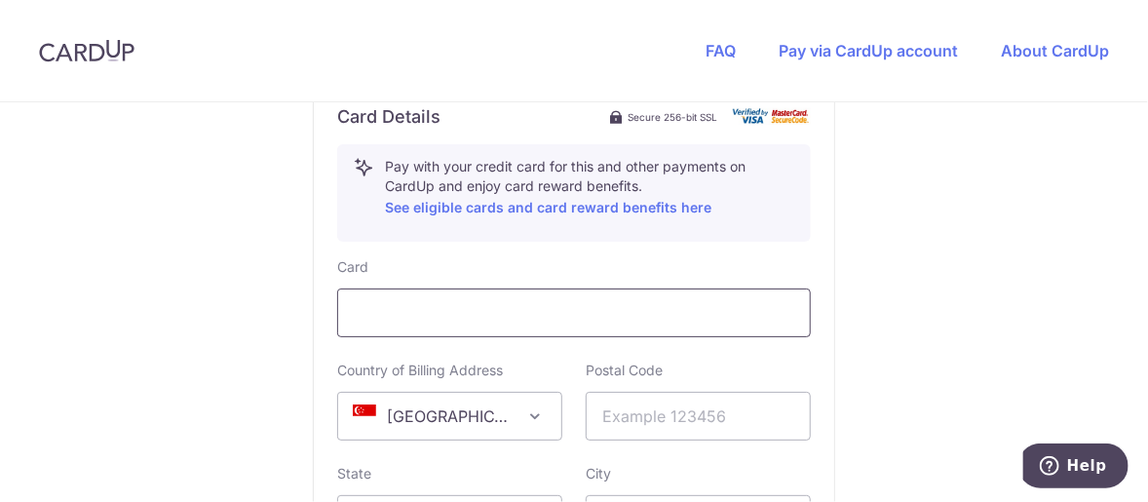
click at [442, 291] on div at bounding box center [574, 312] width 474 height 49
click at [693, 427] on input "text" at bounding box center [698, 416] width 225 height 49
type input "188105"
click at [784, 446] on div "Card Country of Billing Address [GEOGRAPHIC_DATA] [GEOGRAPHIC_DATA] [GEOGRAPHIC…" at bounding box center [574, 488] width 474 height 462
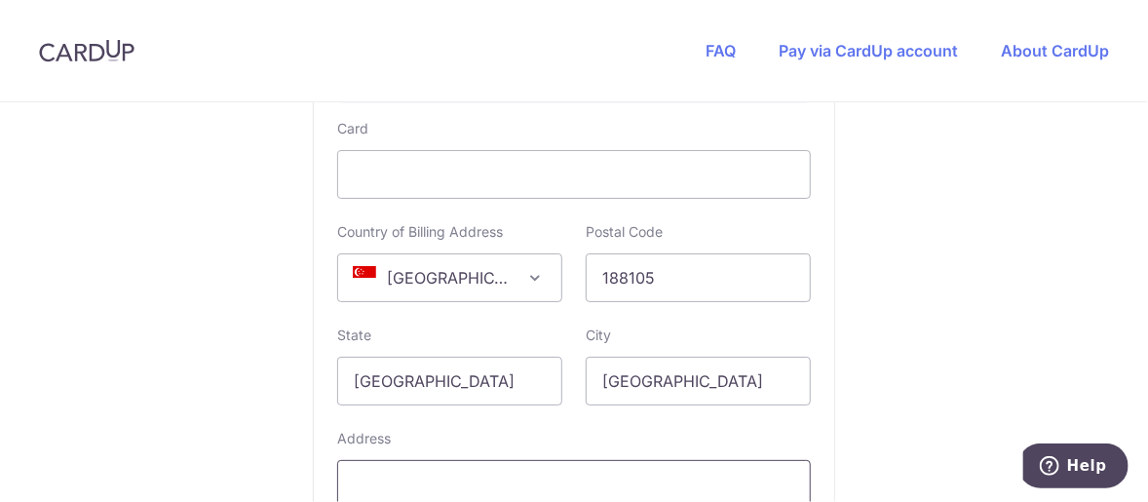
scroll to position [1266, 0]
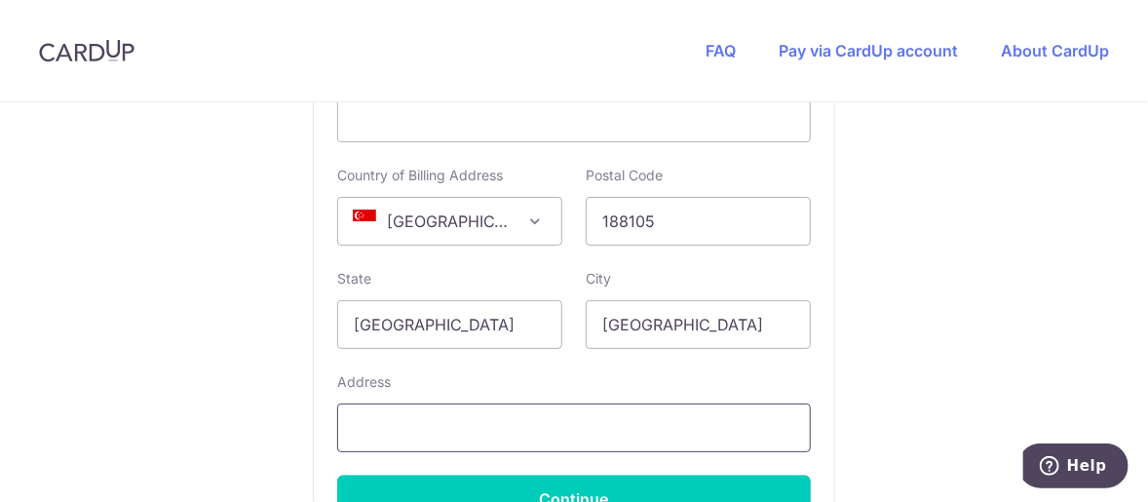
click at [491, 422] on input "text" at bounding box center [574, 427] width 474 height 49
type input "Midtown Modern, [STREET_ADDRESS]"
type input "93820820"
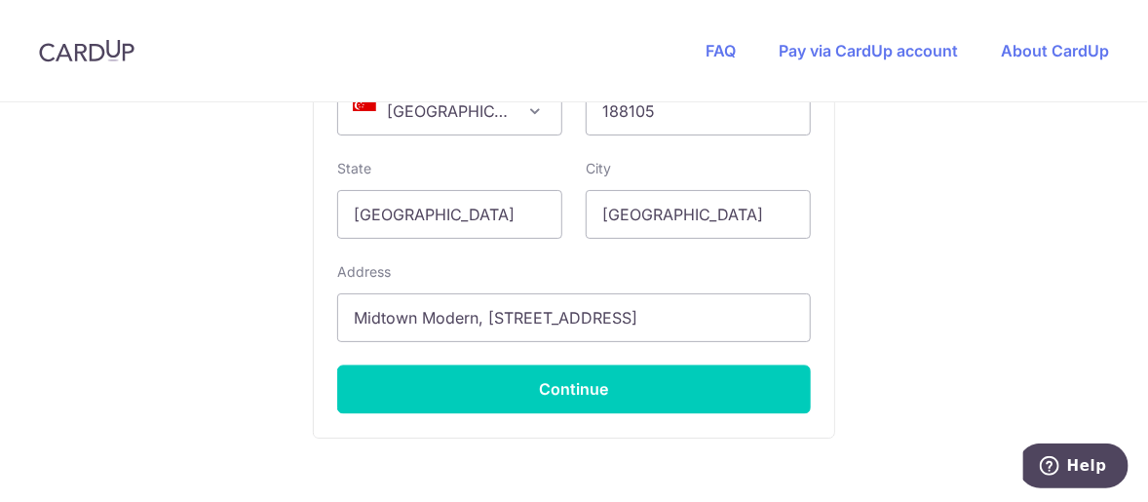
scroll to position [1473, 0]
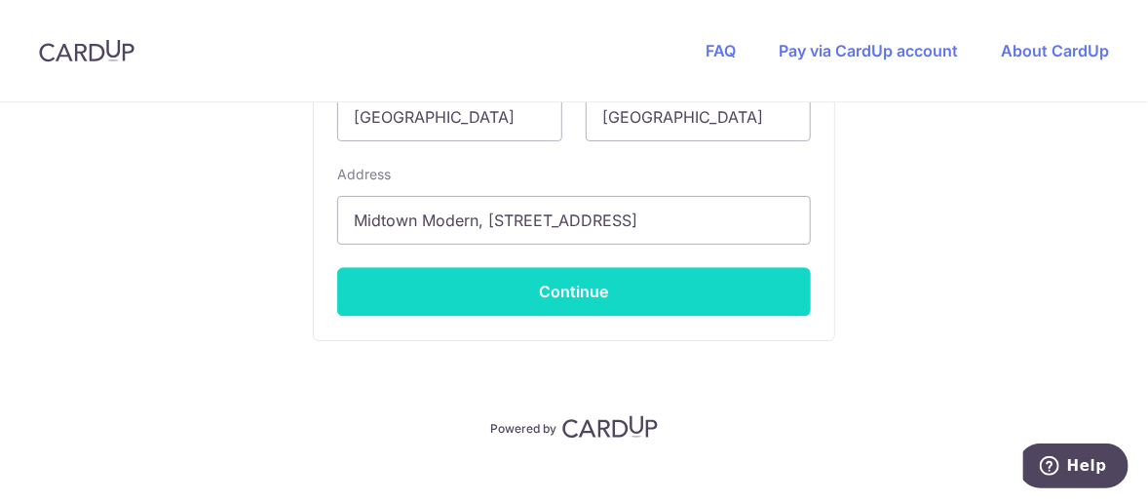
click at [505, 297] on button "Continue" at bounding box center [574, 292] width 474 height 49
type input "**** 8385"
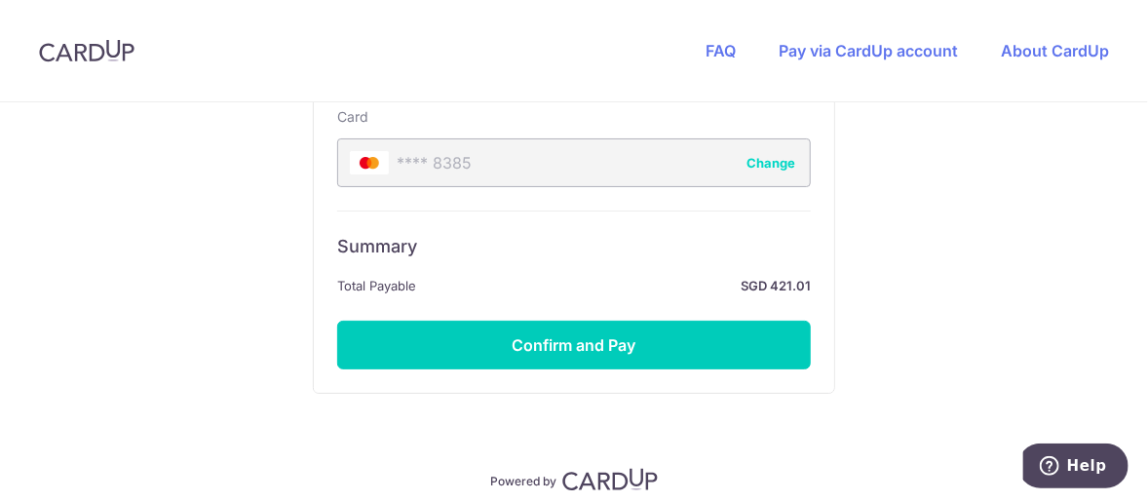
scroll to position [1295, 0]
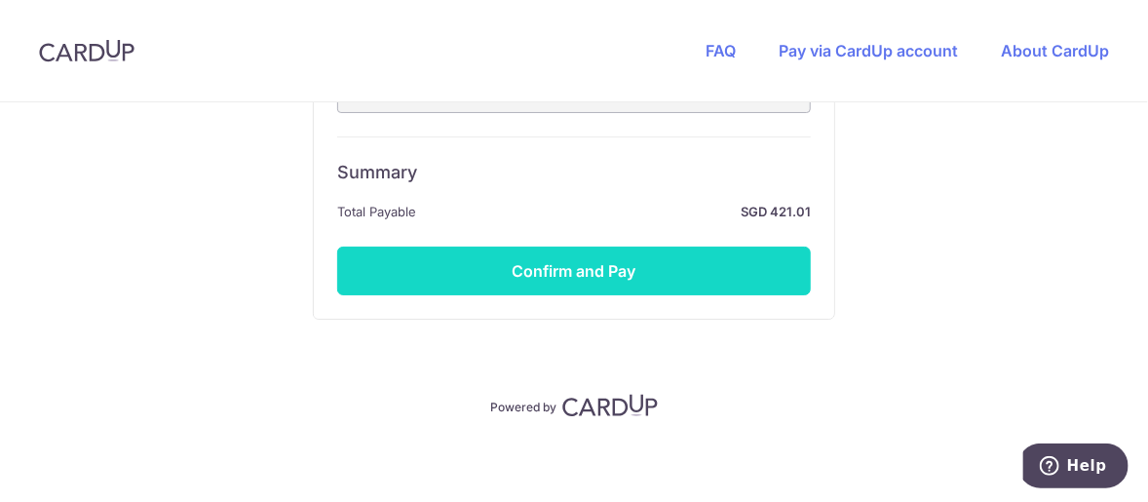
click at [500, 269] on button "Confirm and Pay" at bounding box center [574, 271] width 474 height 49
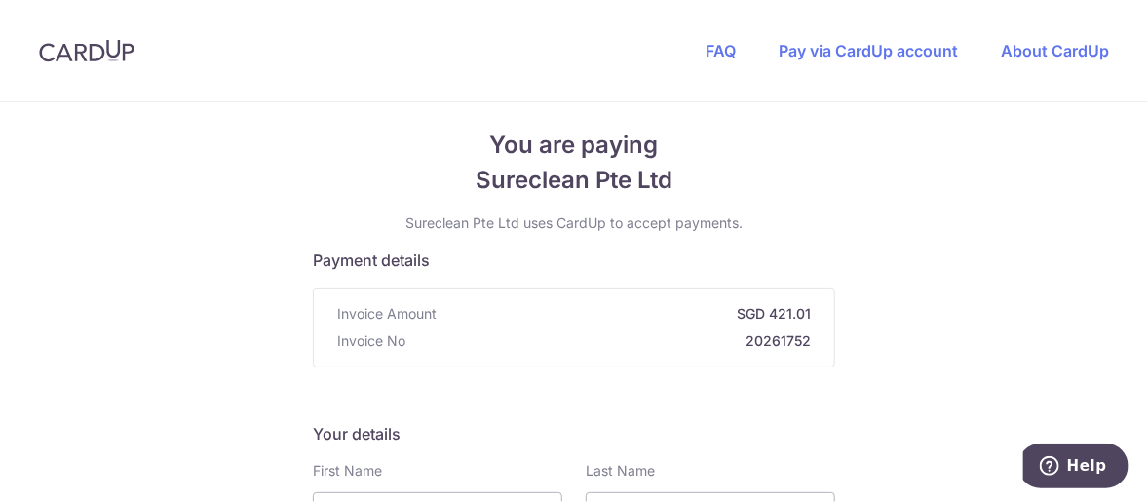
scroll to position [0, 0]
